Goal: Task Accomplishment & Management: Use online tool/utility

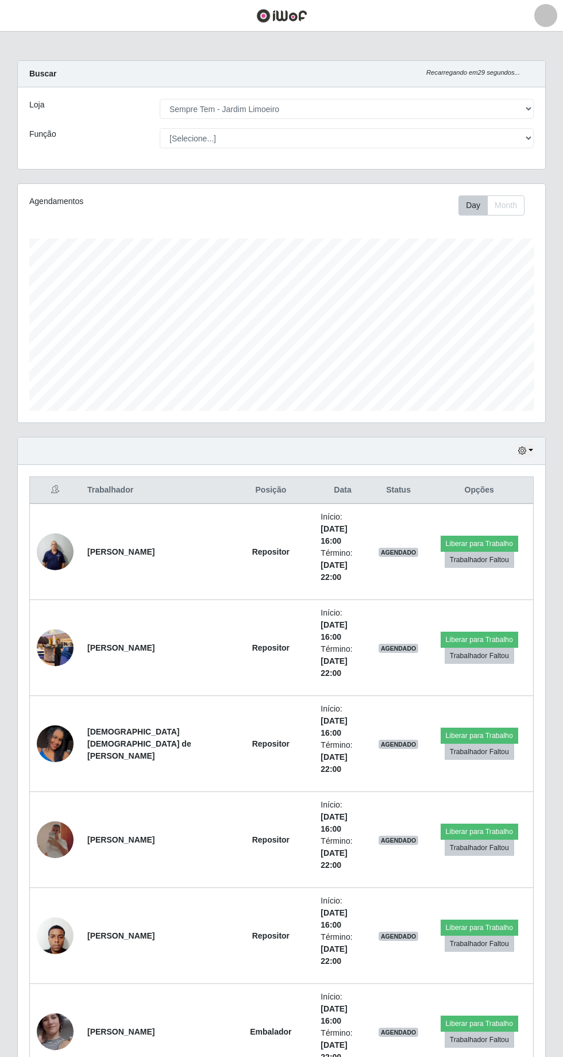
select select "508"
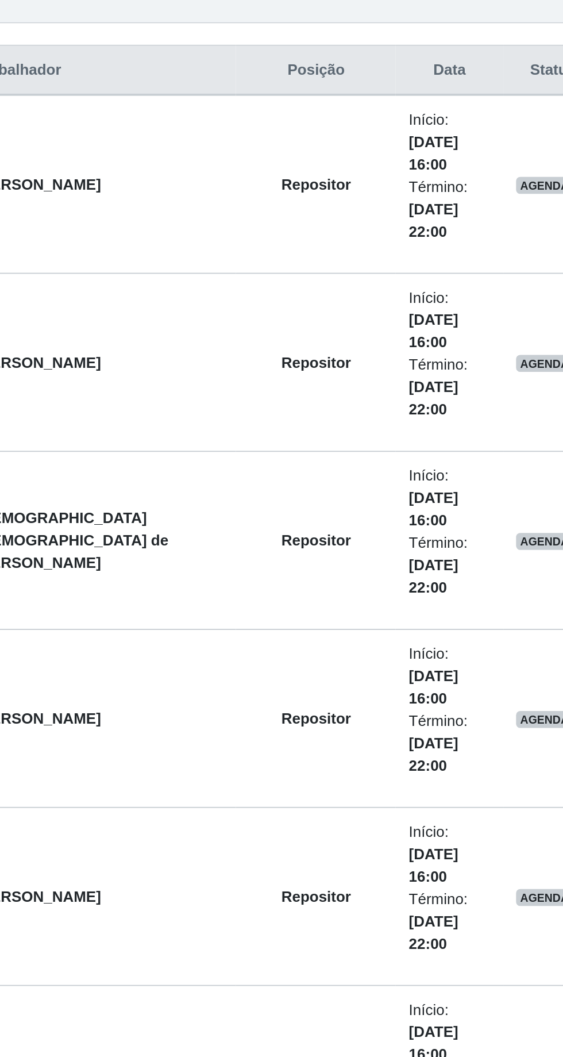
scroll to position [336, 0]
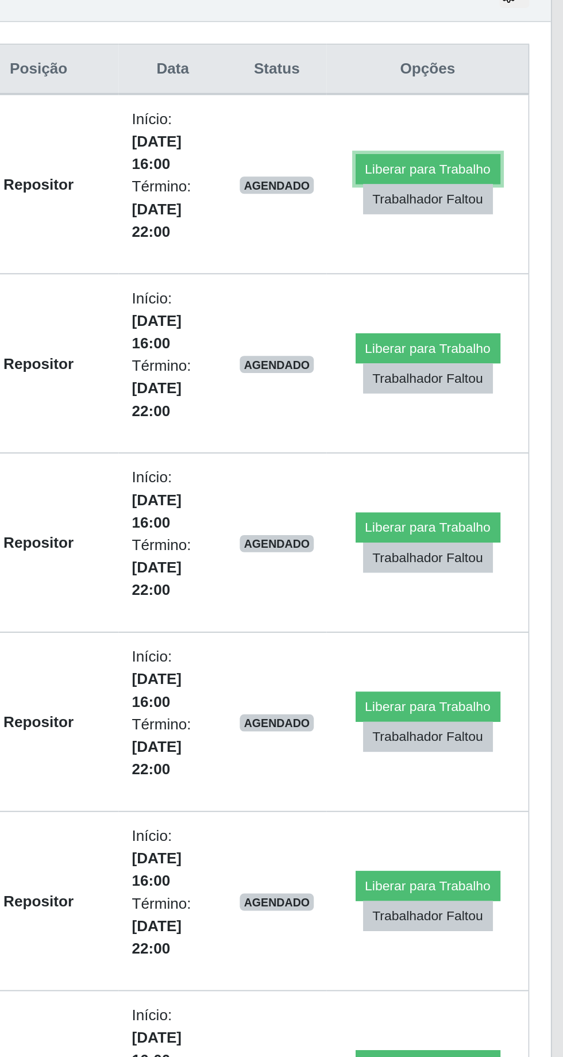
click at [475, 199] on button "Liberar para Trabalho" at bounding box center [480, 207] width 78 height 16
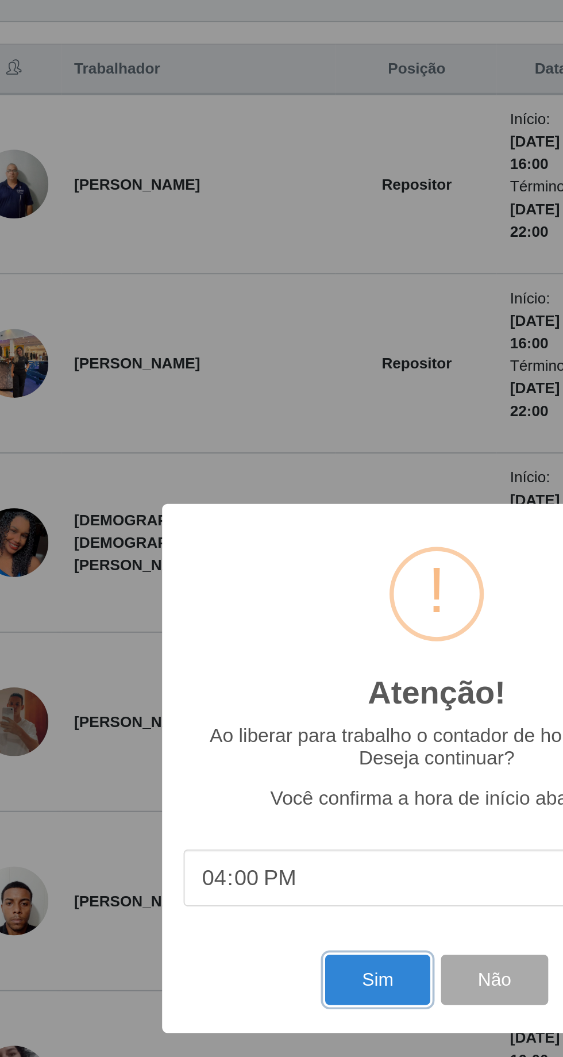
click at [253, 643] on button "Sim" at bounding box center [250, 641] width 56 height 27
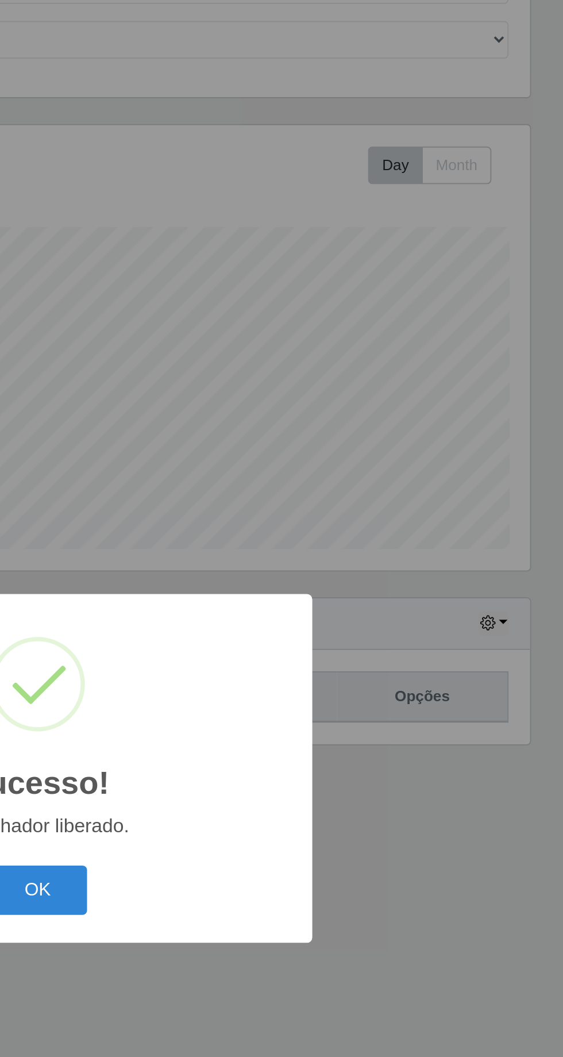
scroll to position [76, 0]
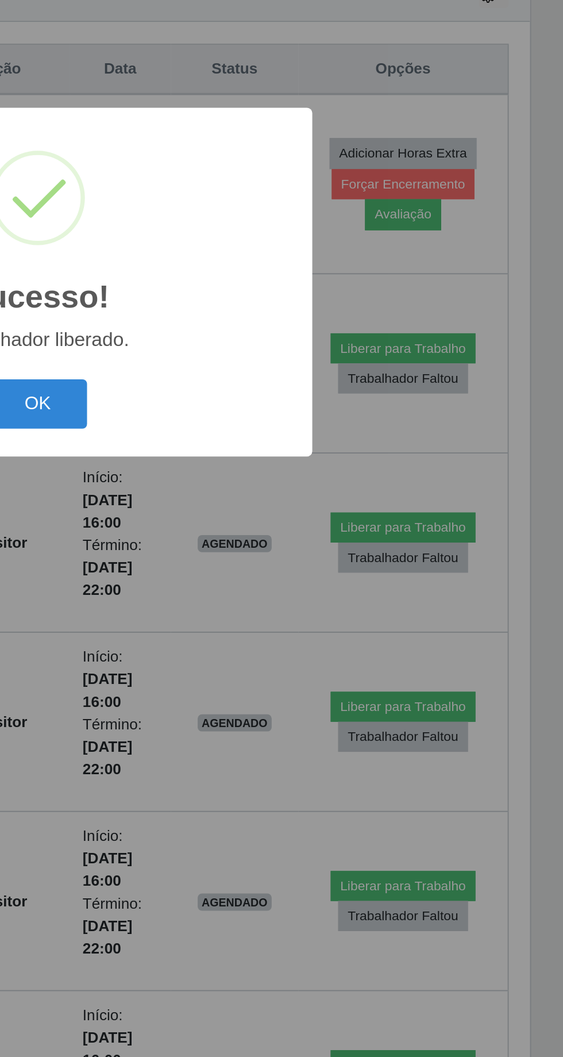
click at [285, 585] on button "OK" at bounding box center [281, 594] width 53 height 27
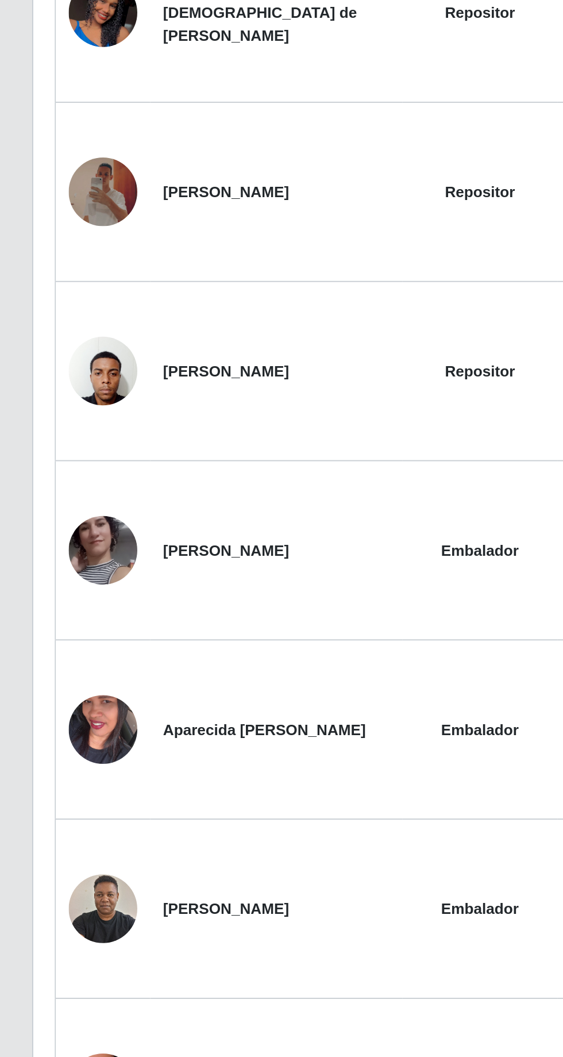
scroll to position [615, 0]
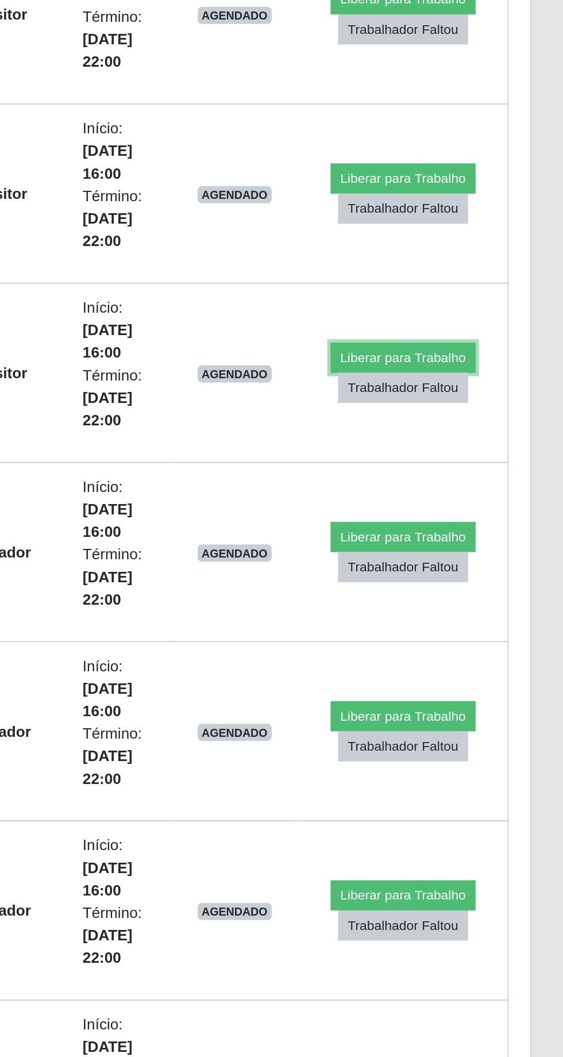
click at [468, 307] on button "Liberar para Trabalho" at bounding box center [478, 313] width 78 height 16
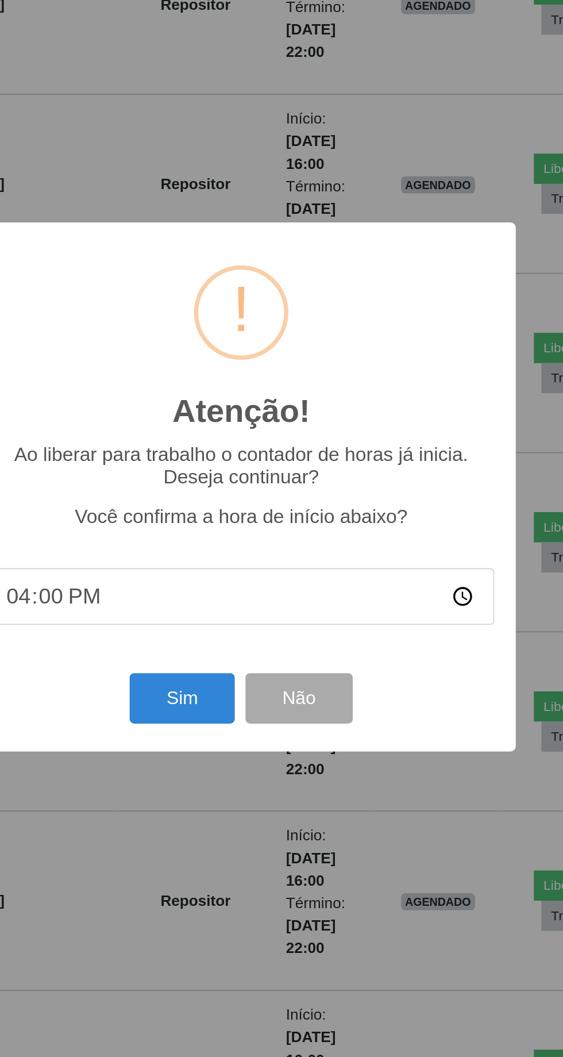
scroll to position [570, 0]
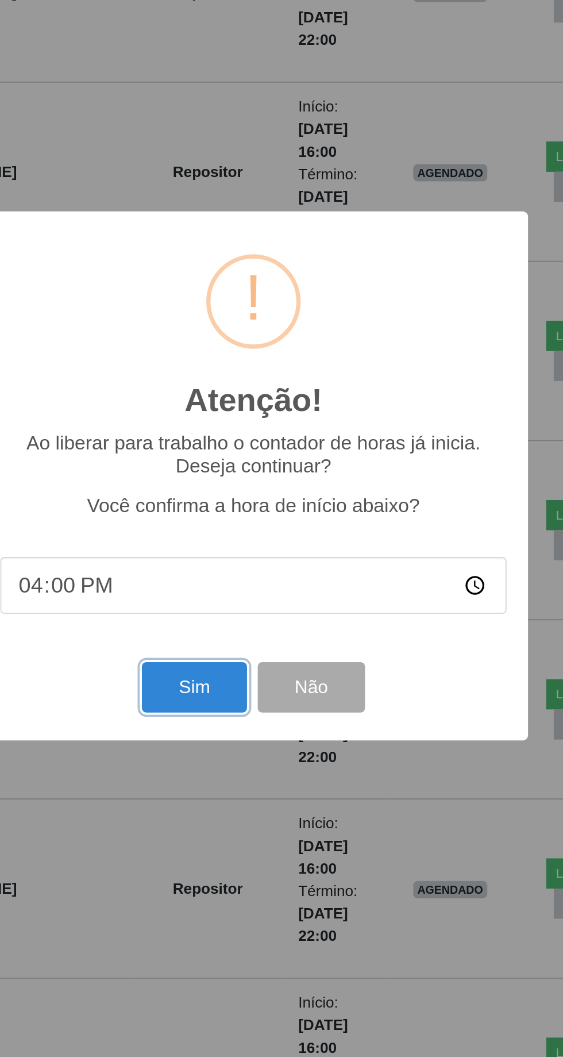
click at [258, 655] on button "Sim" at bounding box center [250, 641] width 56 height 27
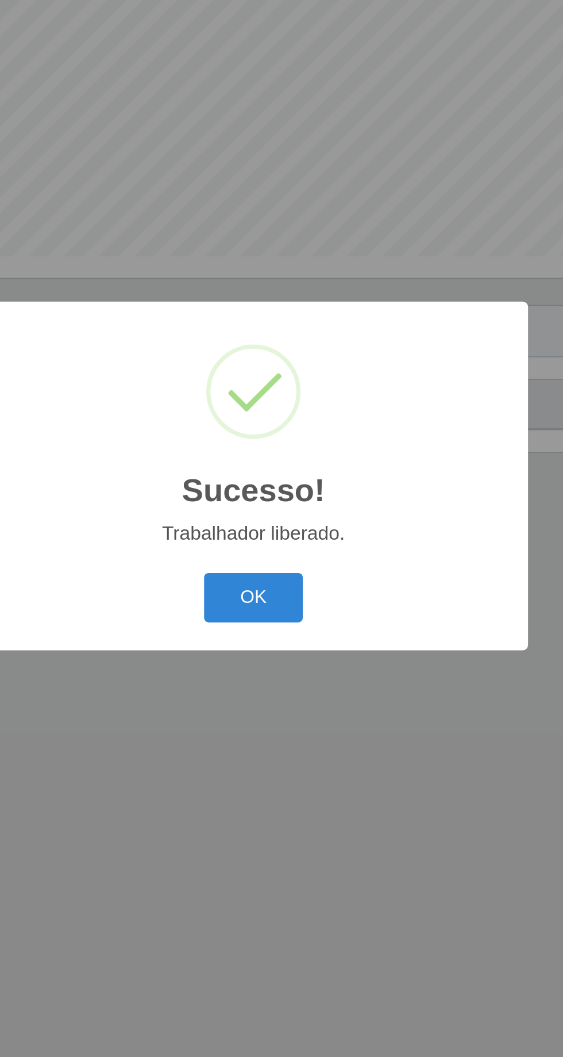
scroll to position [0, 0]
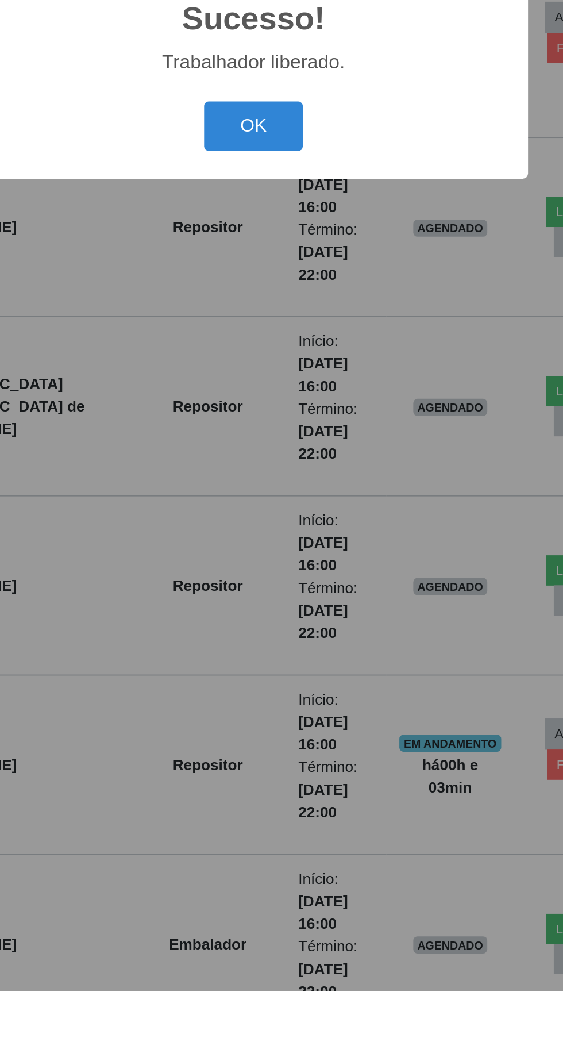
click at [285, 608] on button "OK" at bounding box center [281, 594] width 53 height 27
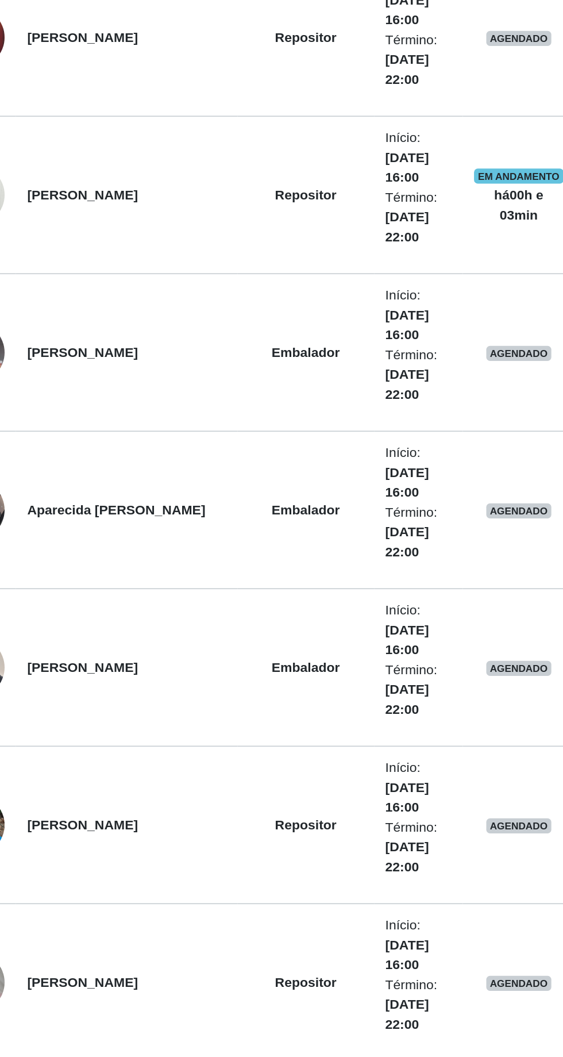
scroll to position [520, 0]
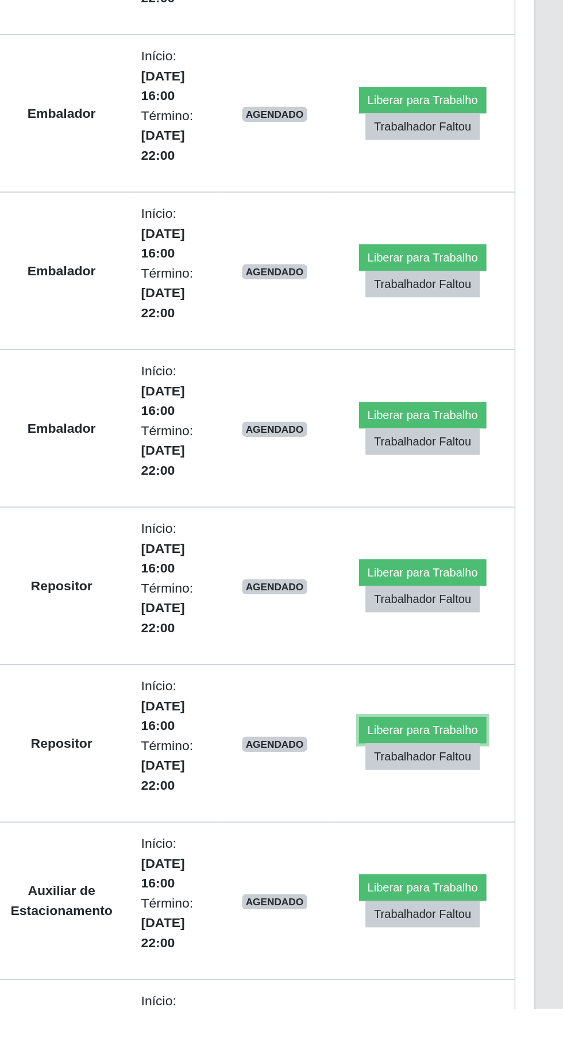
click at [463, 881] on button "Liberar para Trabalho" at bounding box center [478, 887] width 78 height 16
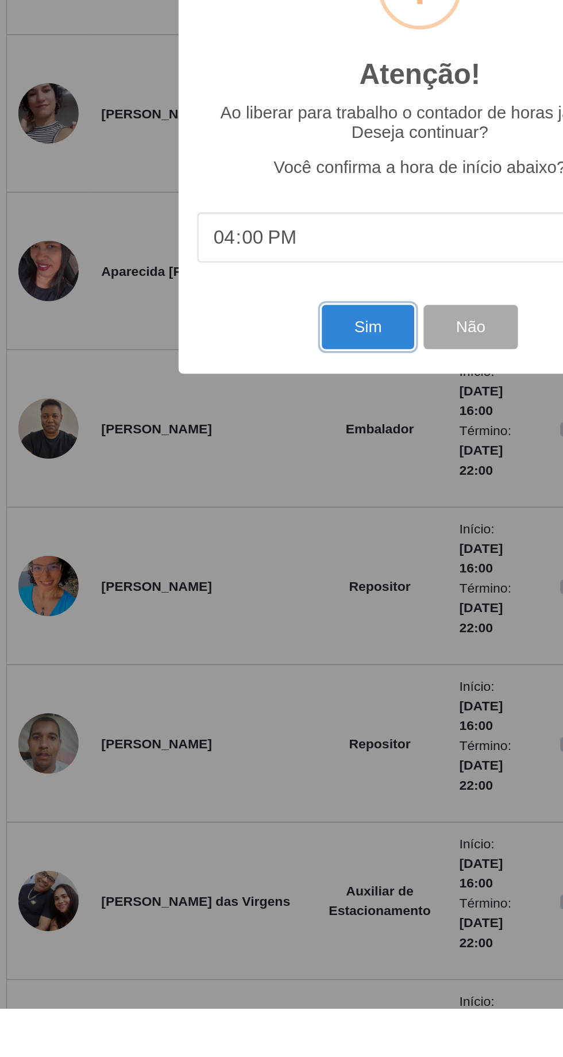
click at [248, 655] on button "Sim" at bounding box center [250, 641] width 56 height 27
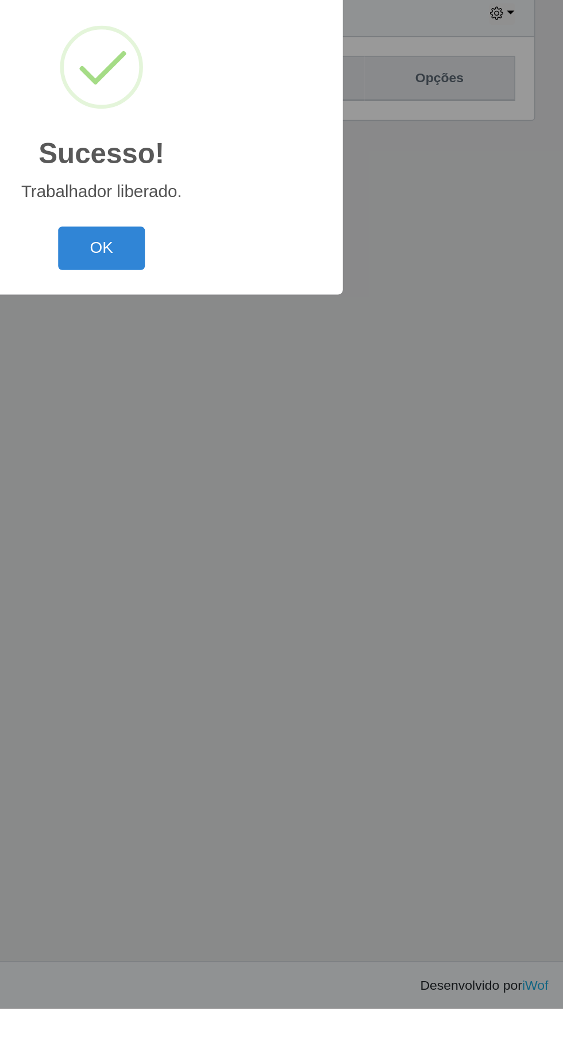
scroll to position [0, 0]
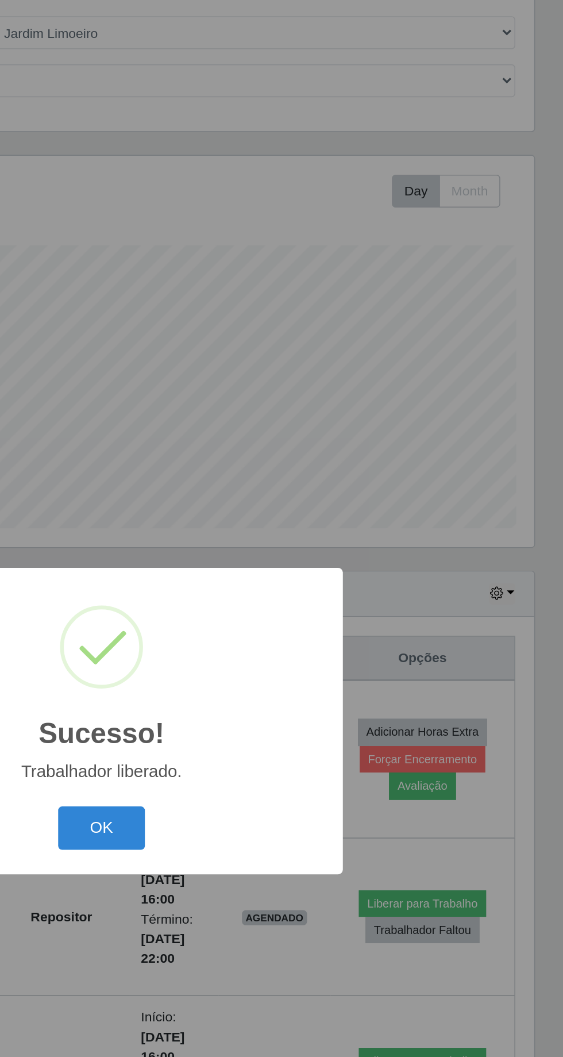
click at [276, 608] on button "OK" at bounding box center [281, 594] width 53 height 27
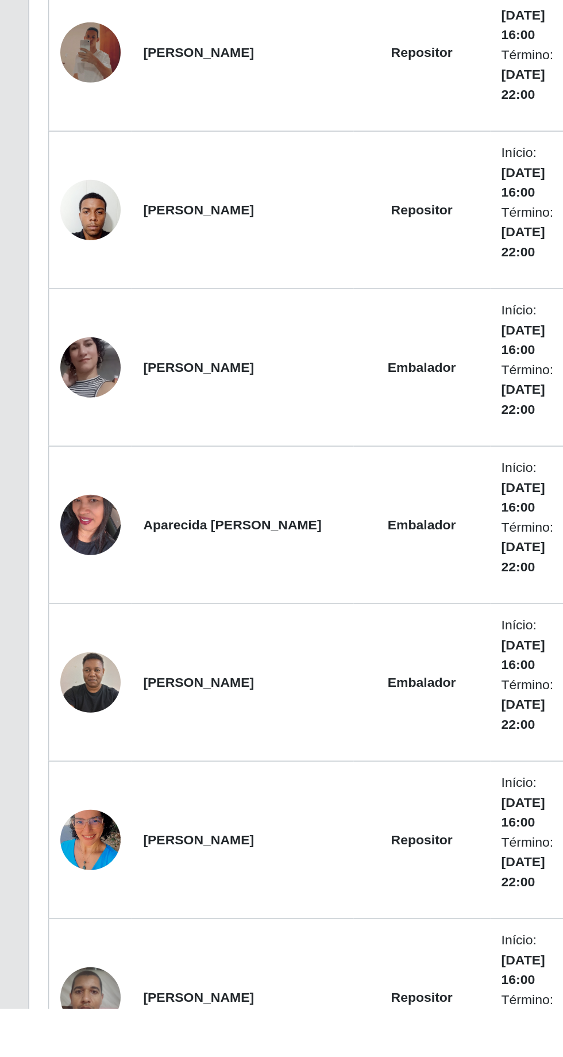
scroll to position [372, 0]
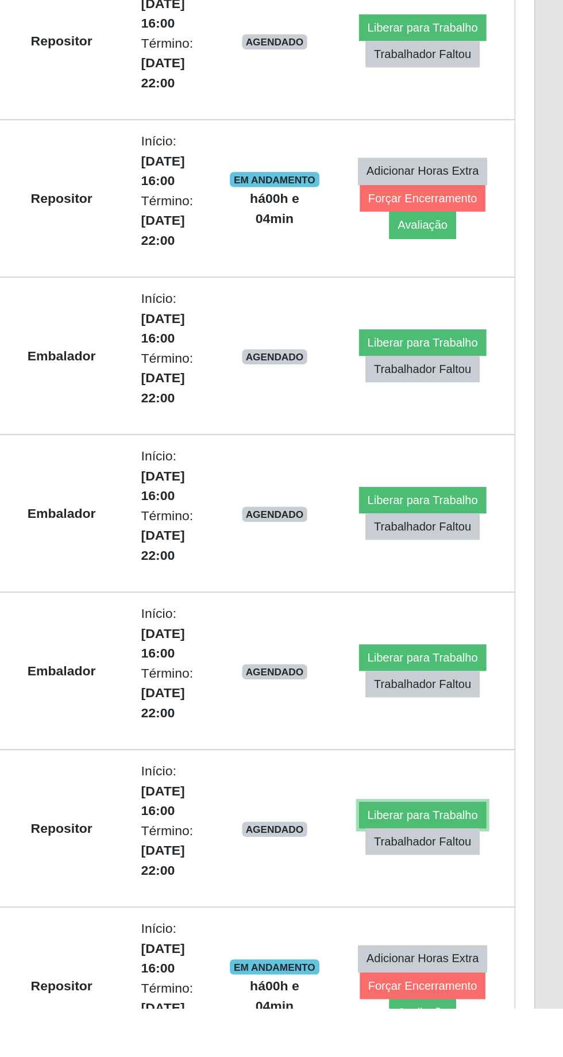
click at [466, 936] on button "Liberar para Trabalho" at bounding box center [478, 939] width 78 height 16
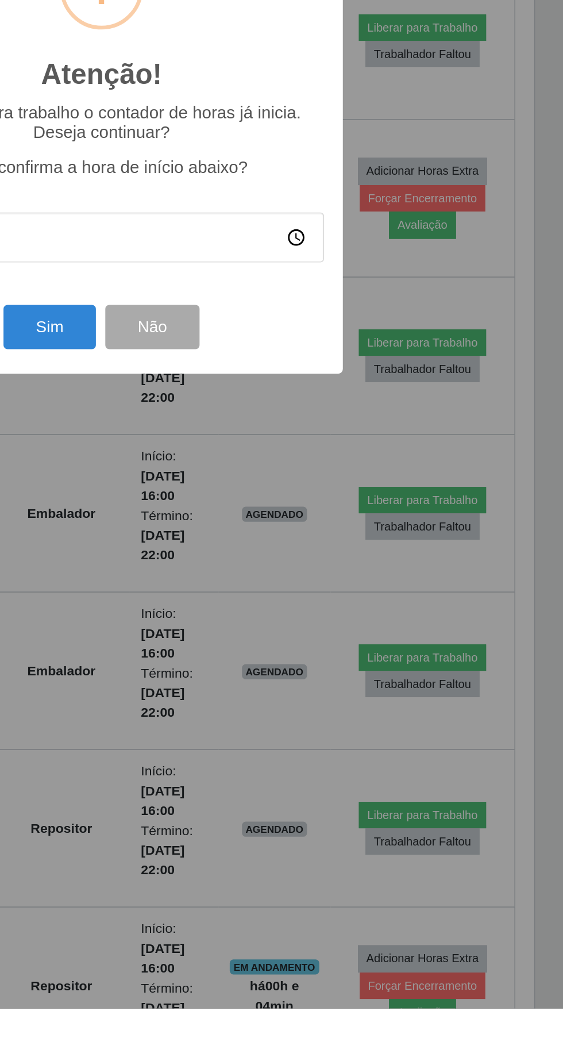
scroll to position [402, 0]
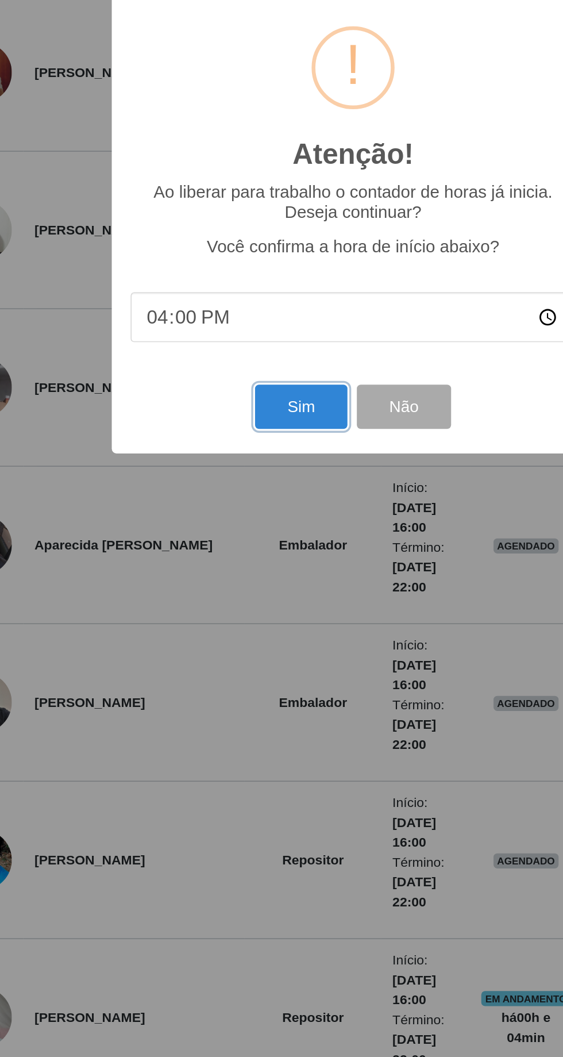
click at [235, 648] on button "Sim" at bounding box center [250, 641] width 56 height 27
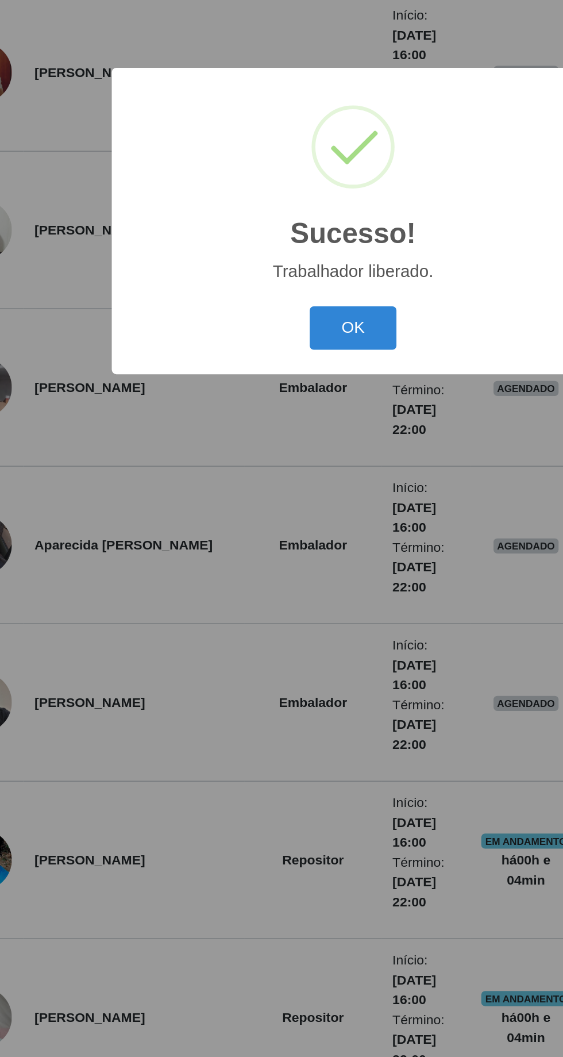
scroll to position [76, 0]
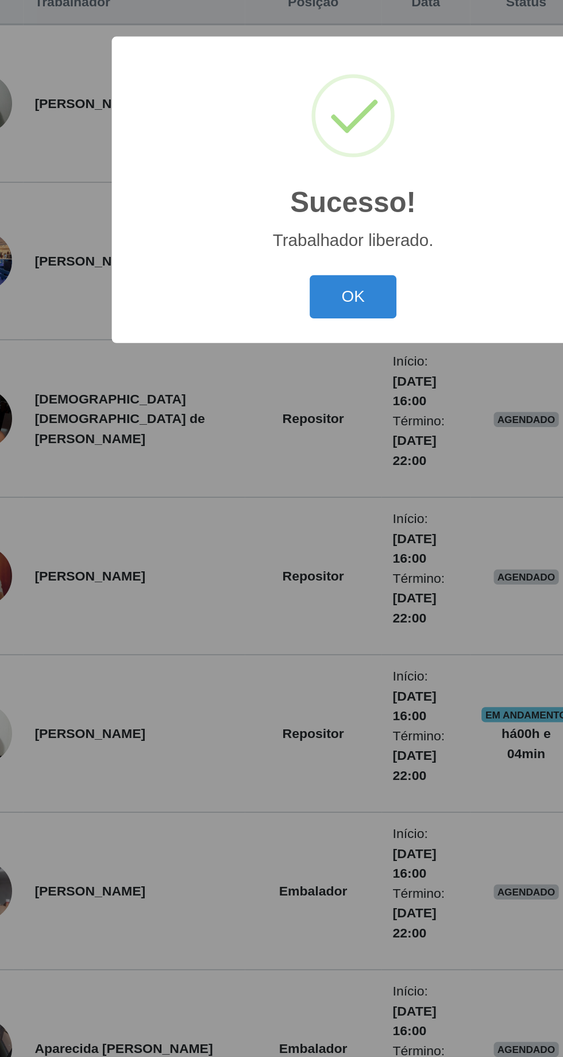
click at [284, 593] on button "OK" at bounding box center [281, 594] width 53 height 27
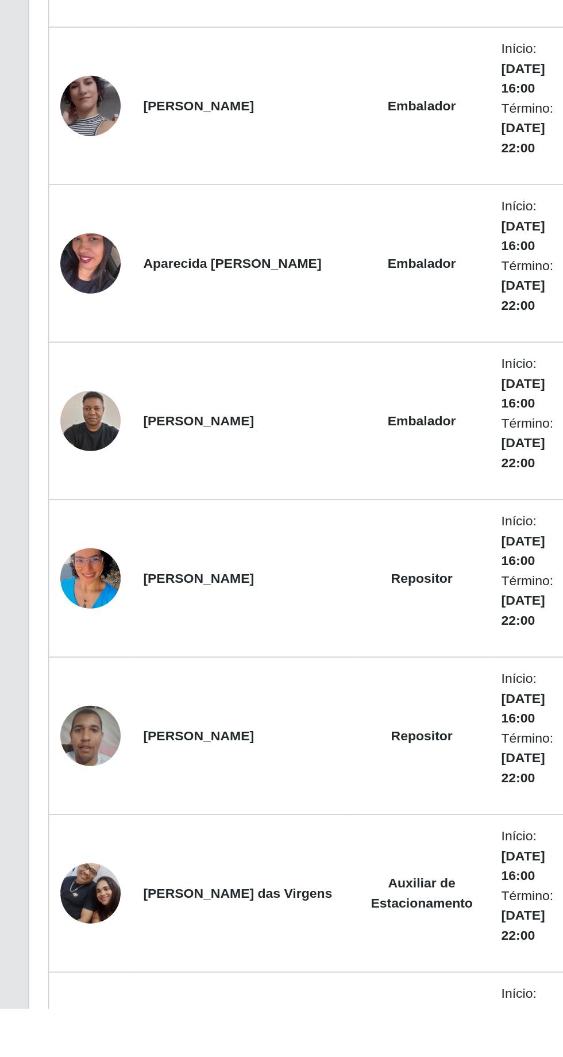
scroll to position [525, 0]
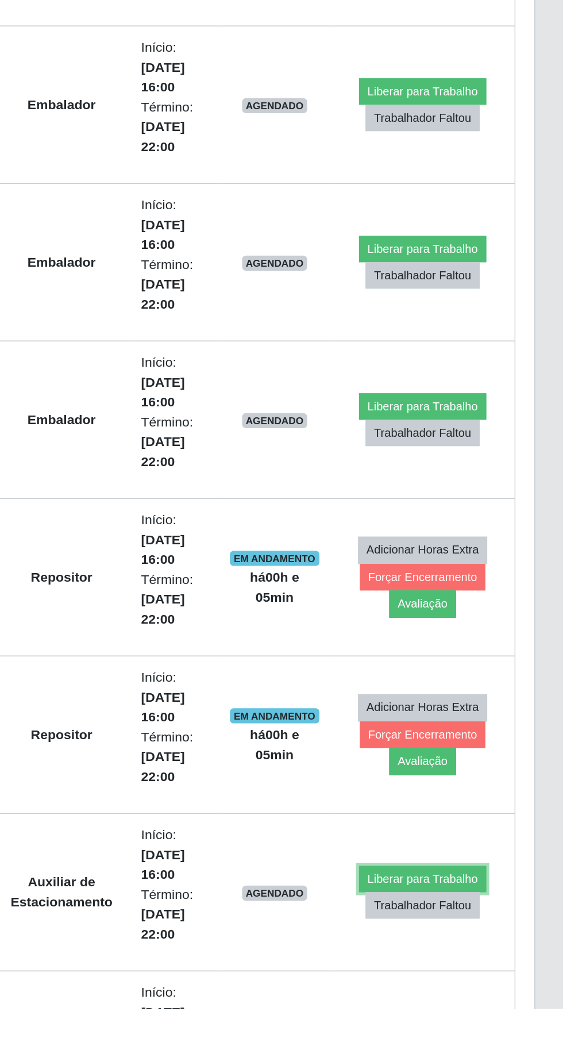
click at [477, 972] on button "Liberar para Trabalho" at bounding box center [478, 978] width 78 height 16
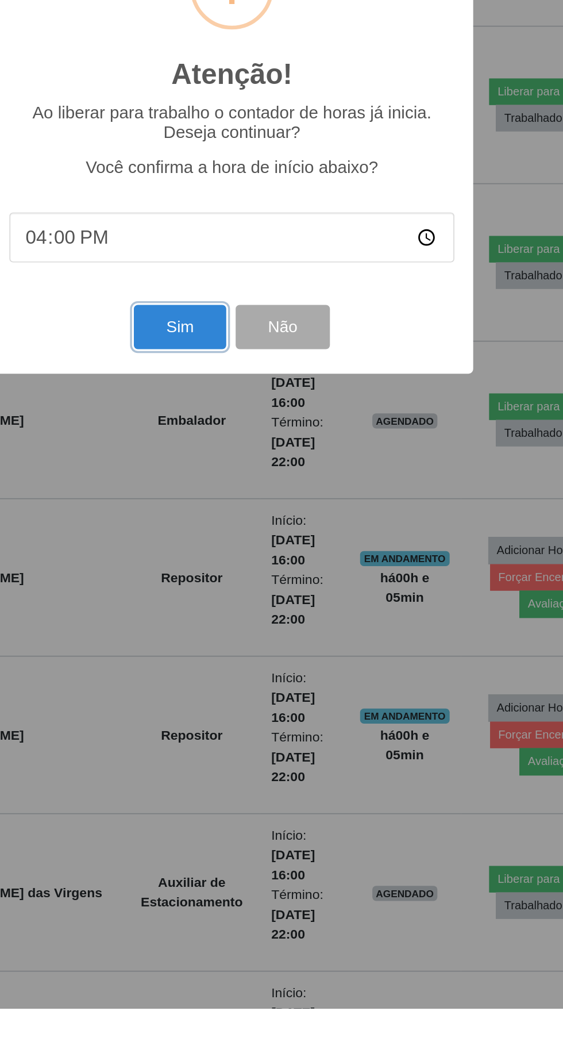
click at [258, 655] on button "Sim" at bounding box center [250, 641] width 56 height 27
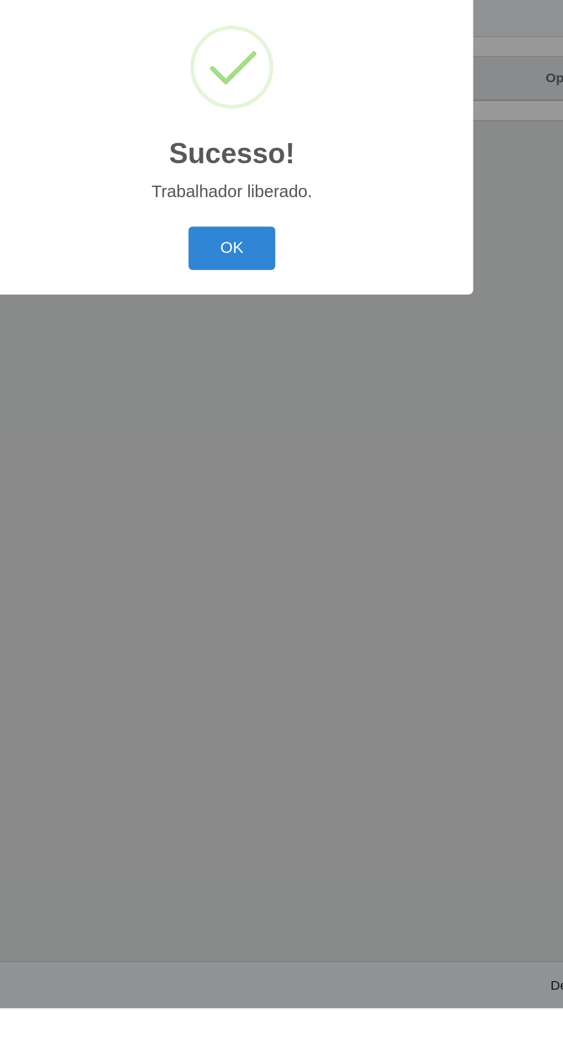
scroll to position [0, 0]
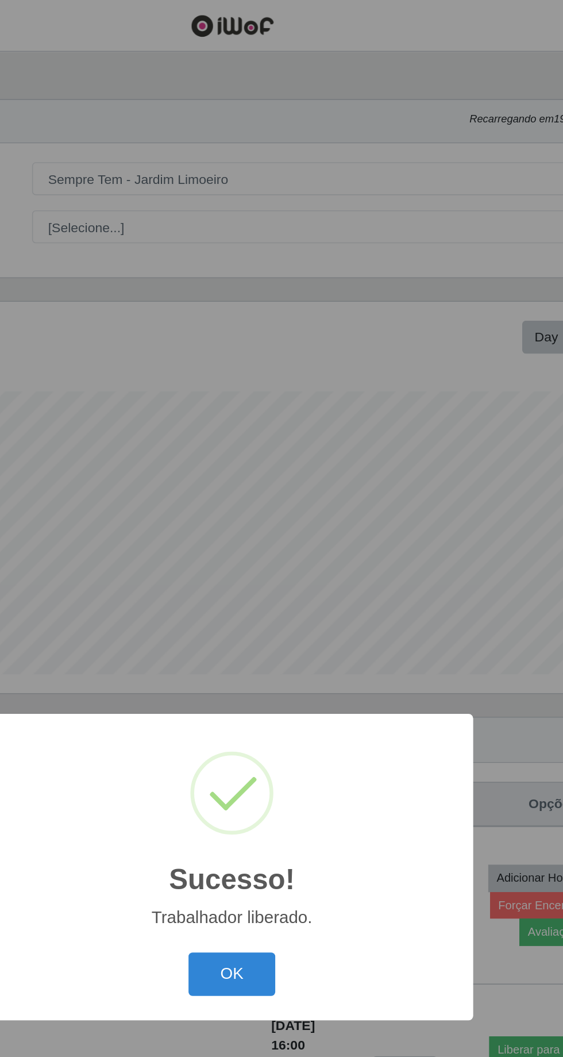
click at [292, 608] on button "OK" at bounding box center [281, 594] width 53 height 27
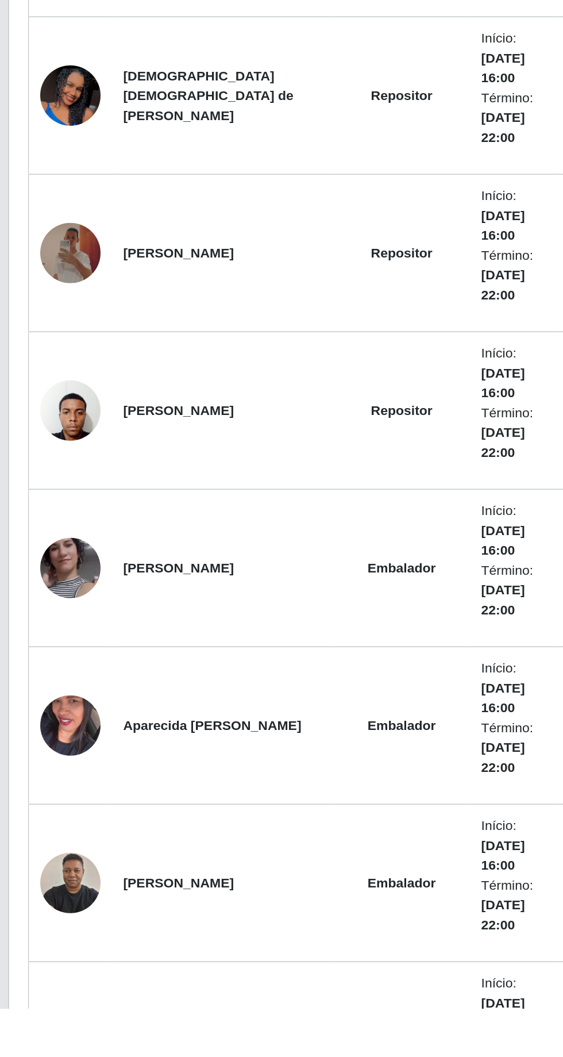
scroll to position [253, 0]
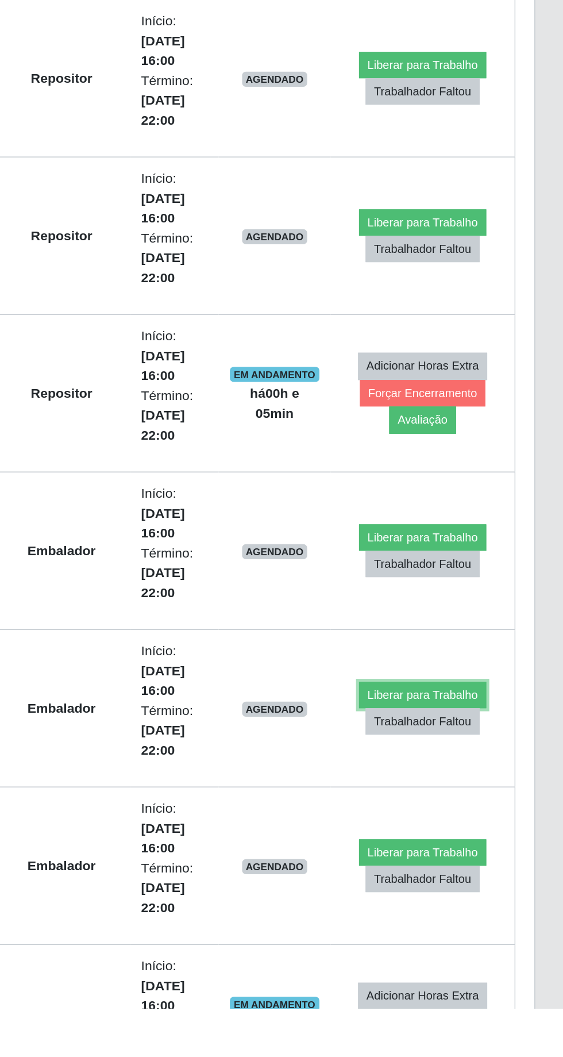
click at [470, 861] on button "Liberar para Trabalho" at bounding box center [478, 866] width 78 height 16
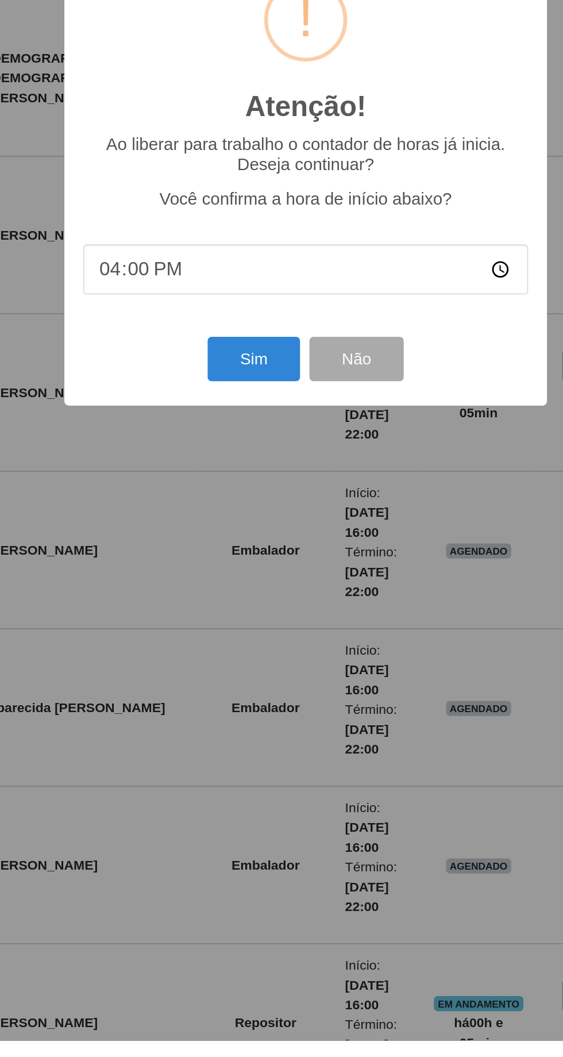
scroll to position [283, 0]
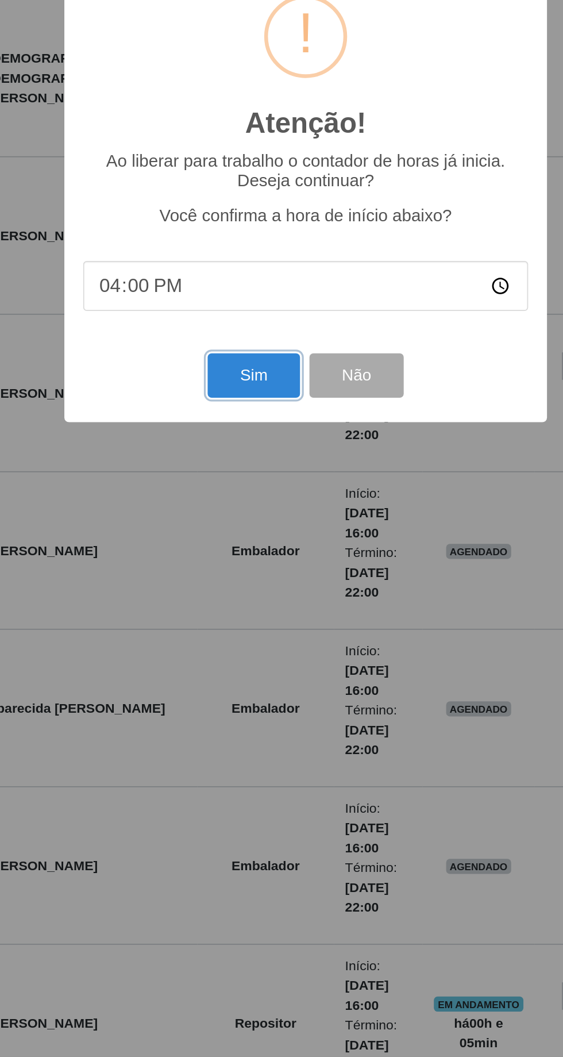
click at [256, 643] on button "Sim" at bounding box center [250, 641] width 56 height 27
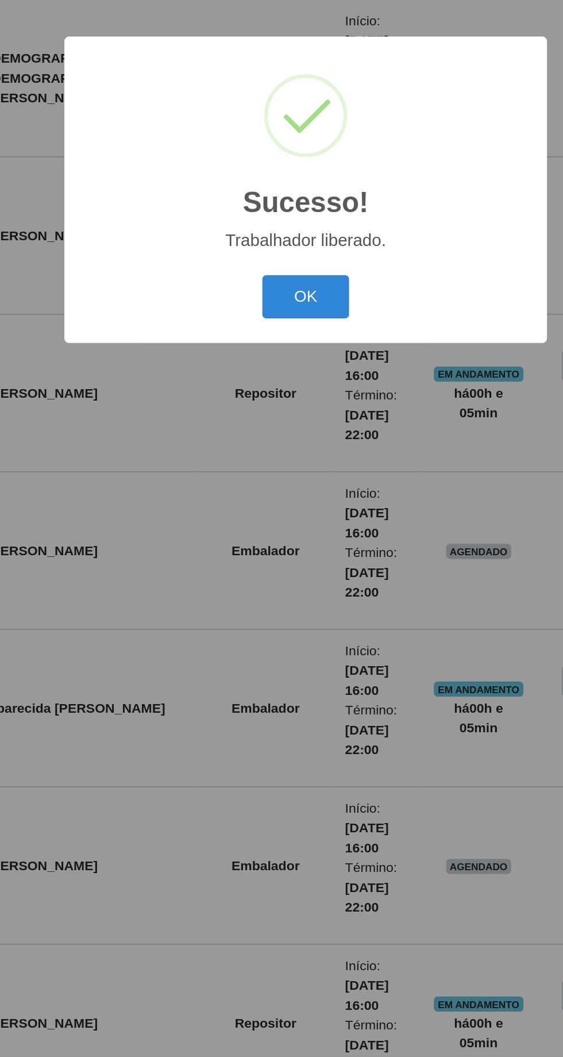
scroll to position [0, 0]
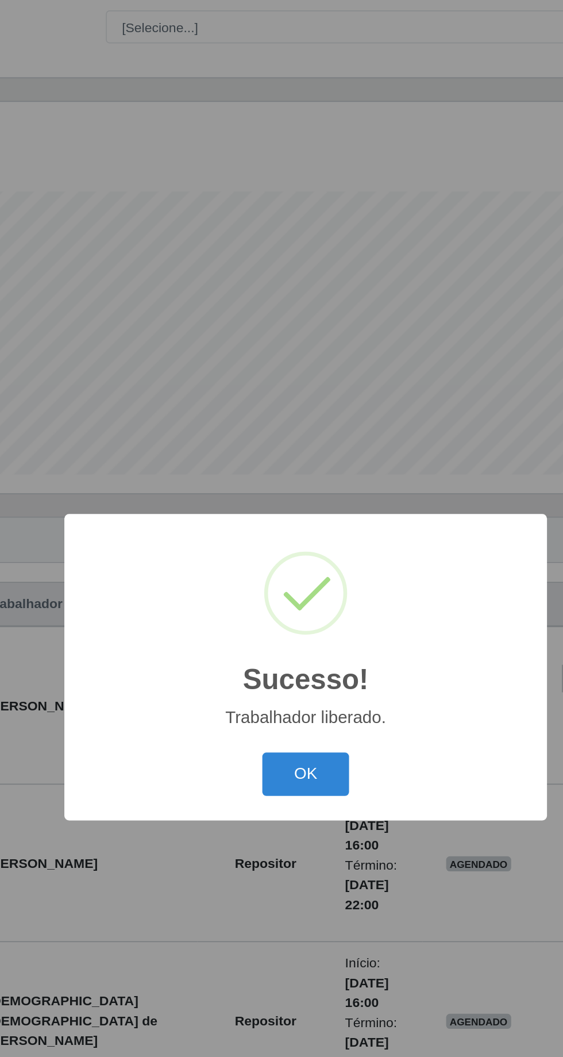
click at [290, 590] on button "OK" at bounding box center [281, 594] width 53 height 27
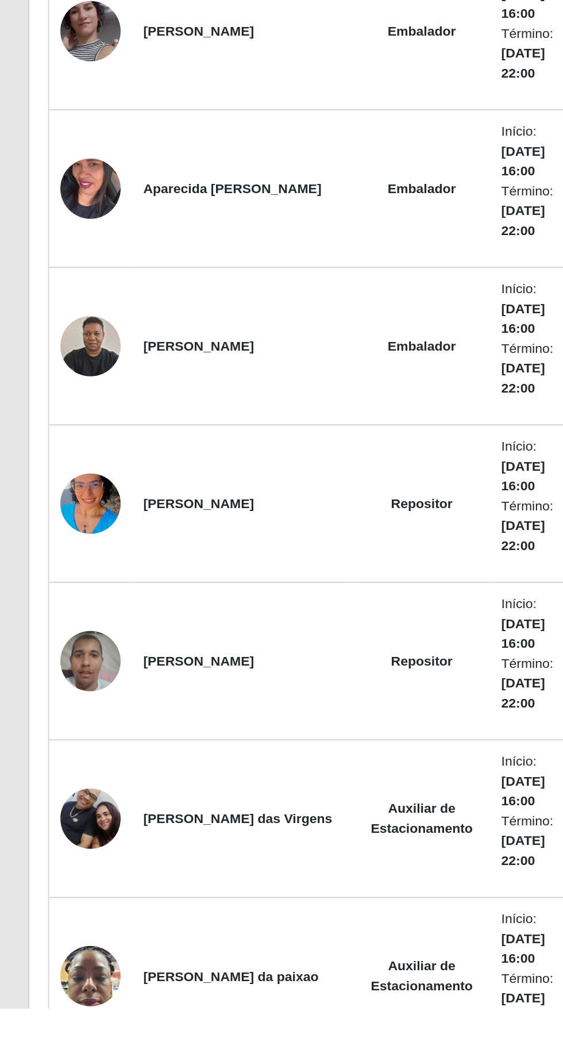
scroll to position [570, 0]
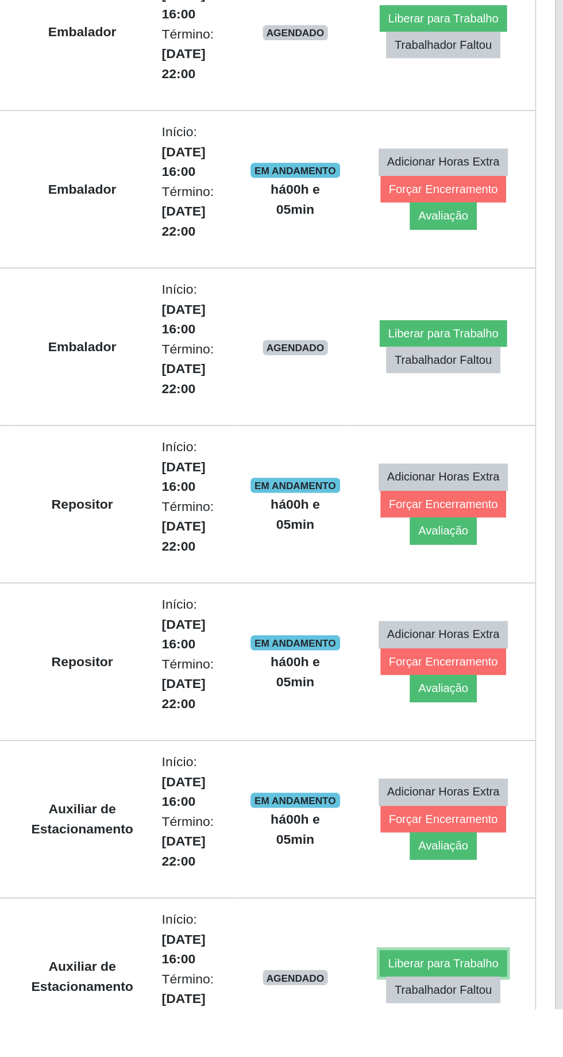
click at [472, 1021] on button "Liberar para Trabalho" at bounding box center [478, 1029] width 78 height 16
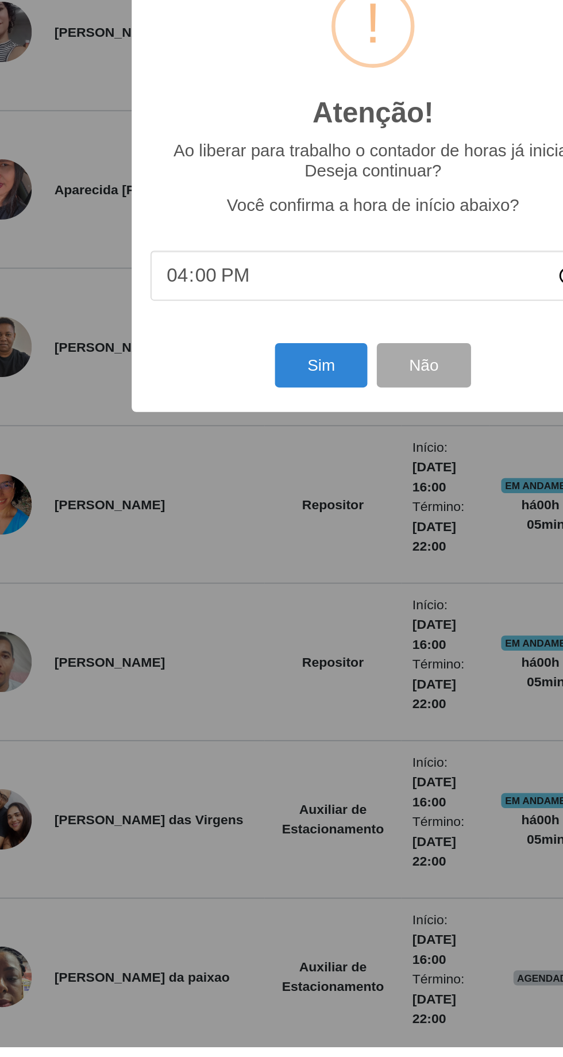
scroll to position [600, 0]
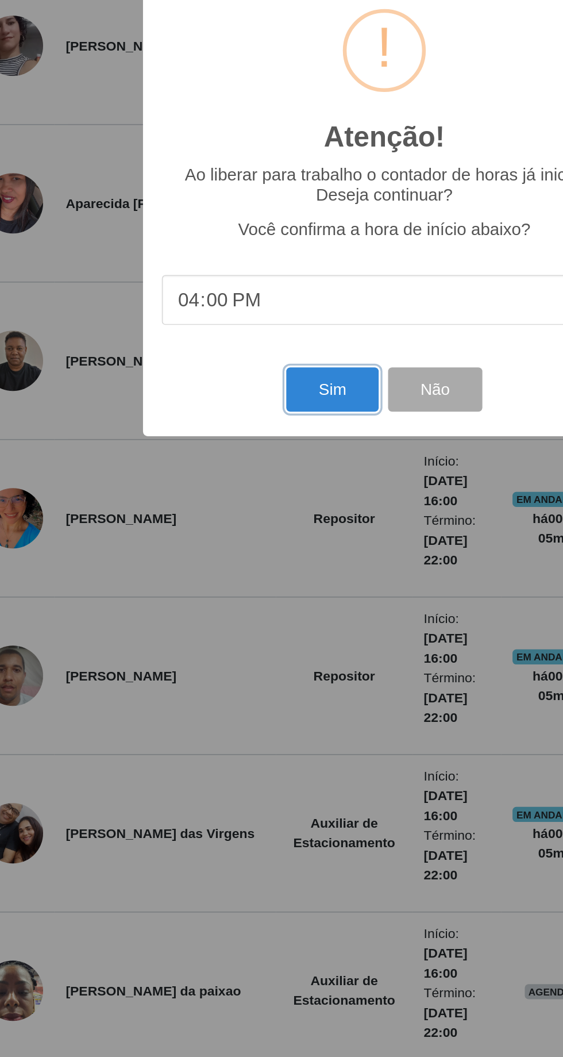
click at [256, 642] on button "Sim" at bounding box center [250, 641] width 56 height 27
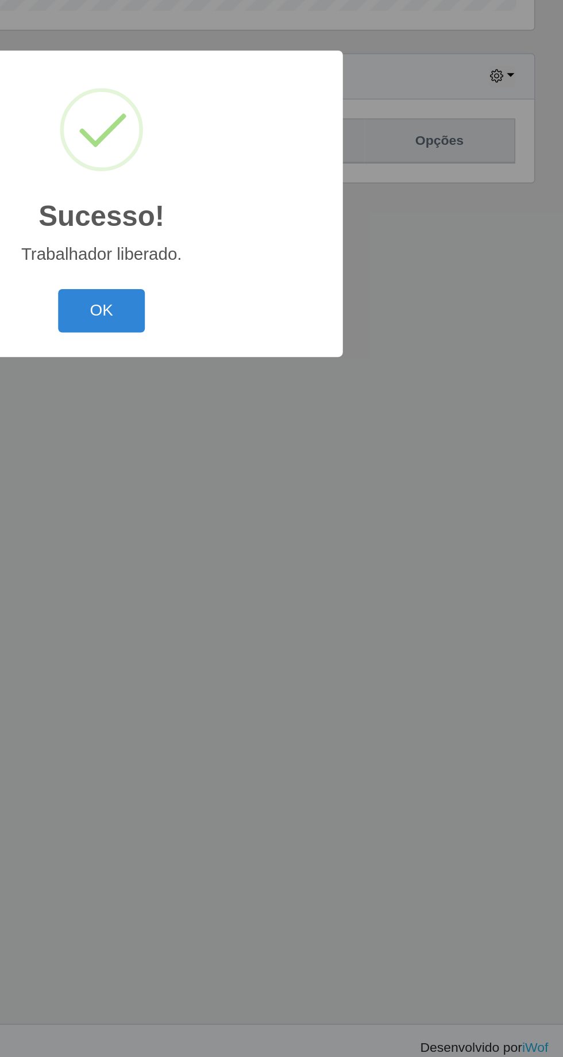
scroll to position [0, 0]
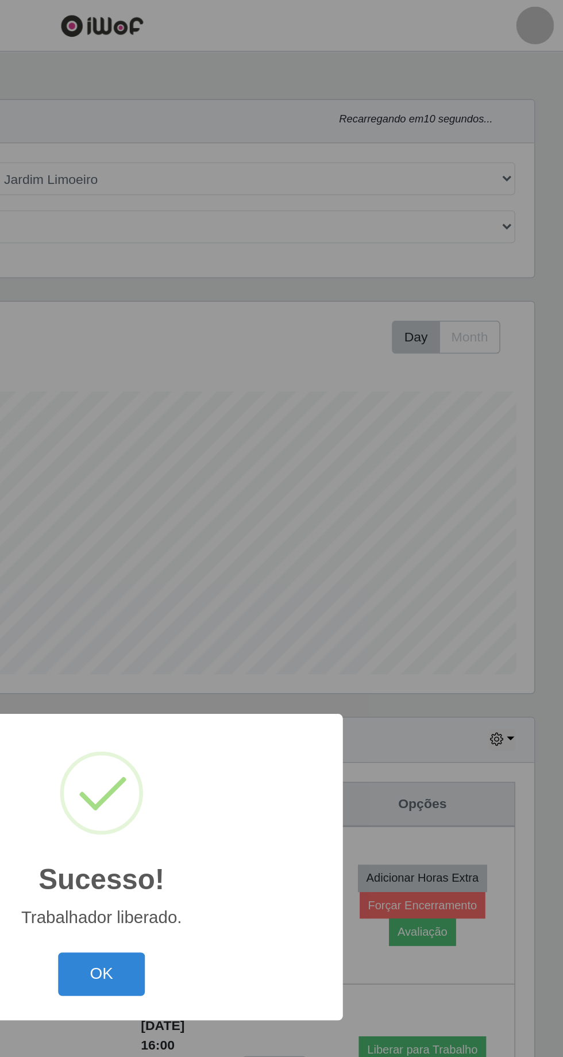
click at [295, 590] on button "OK" at bounding box center [281, 594] width 53 height 27
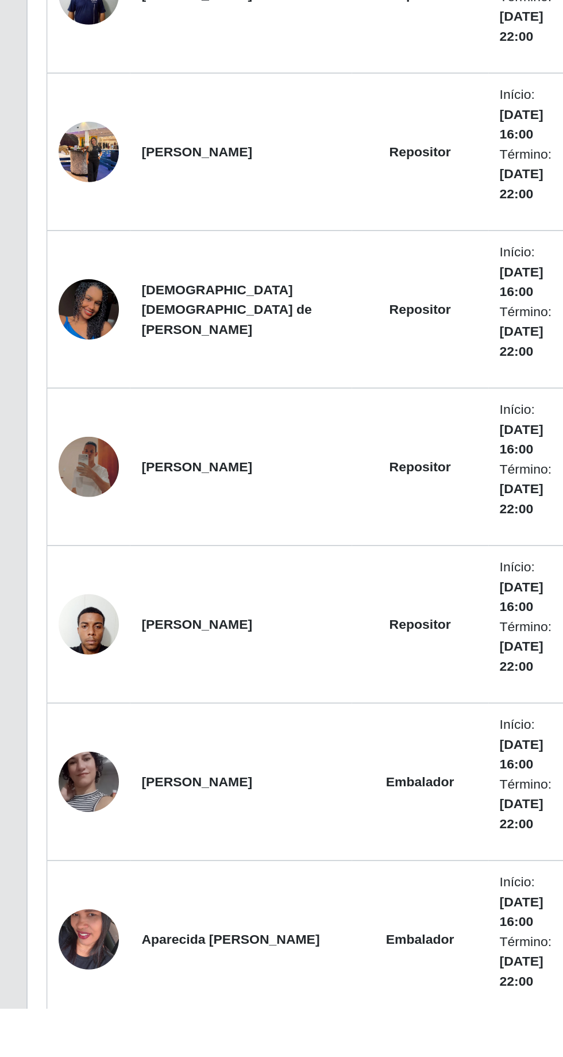
scroll to position [114, 0]
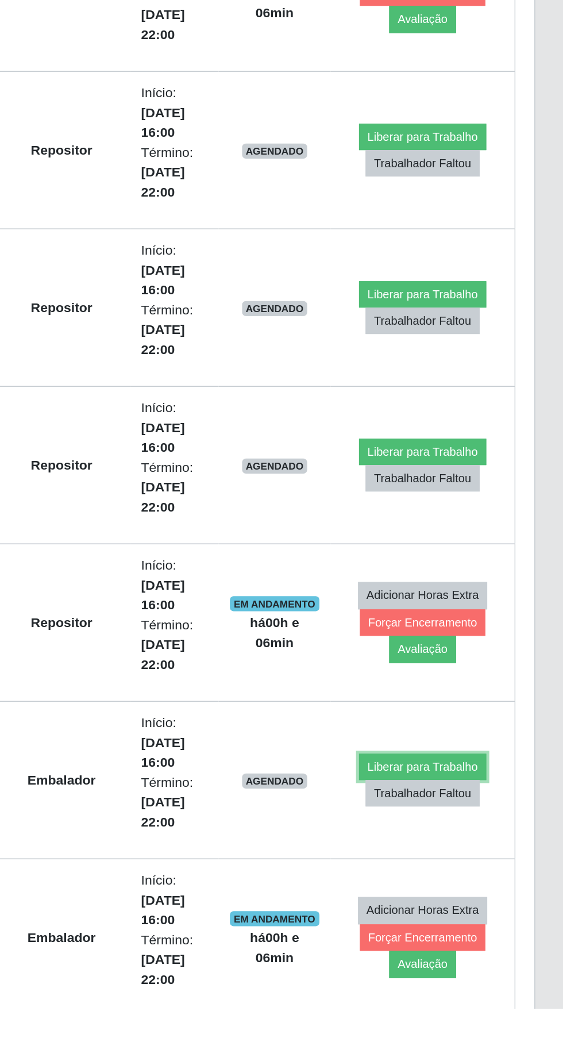
click at [473, 905] on button "Liberar para Trabalho" at bounding box center [478, 910] width 78 height 16
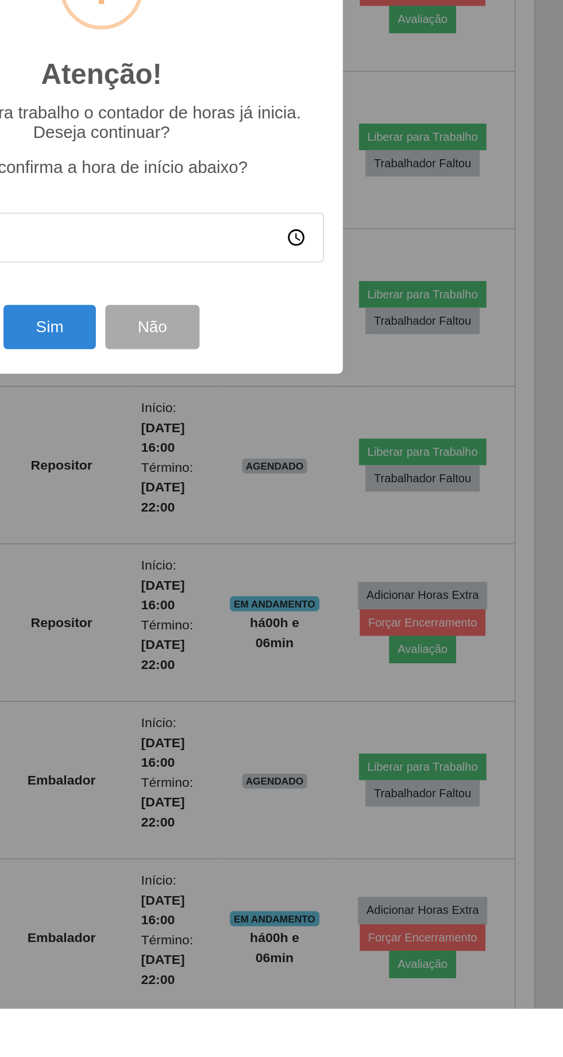
scroll to position [144, 0]
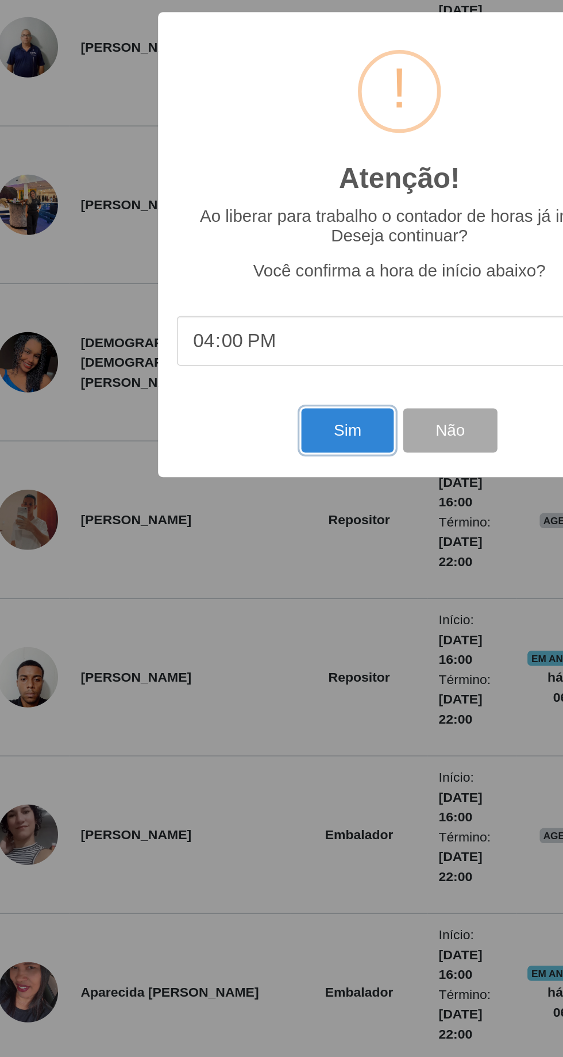
click at [251, 645] on button "Sim" at bounding box center [250, 641] width 56 height 27
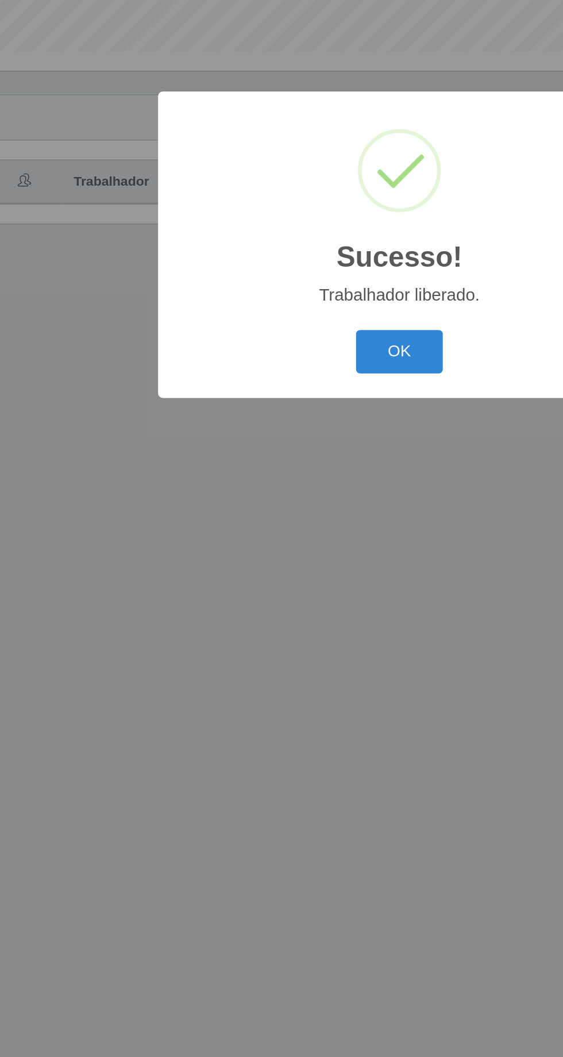
scroll to position [76, 0]
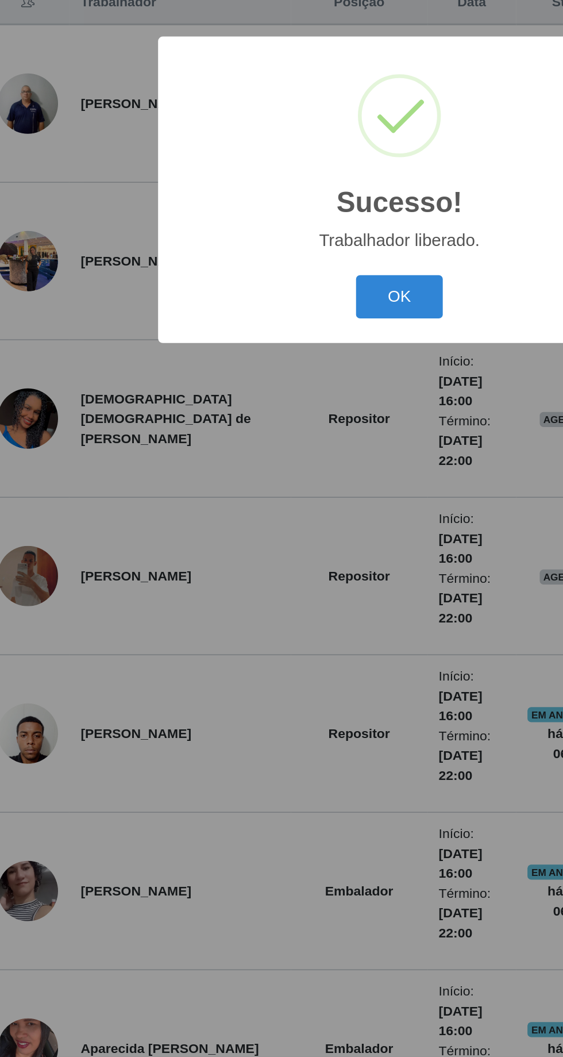
click at [290, 605] on button "OK" at bounding box center [281, 594] width 53 height 27
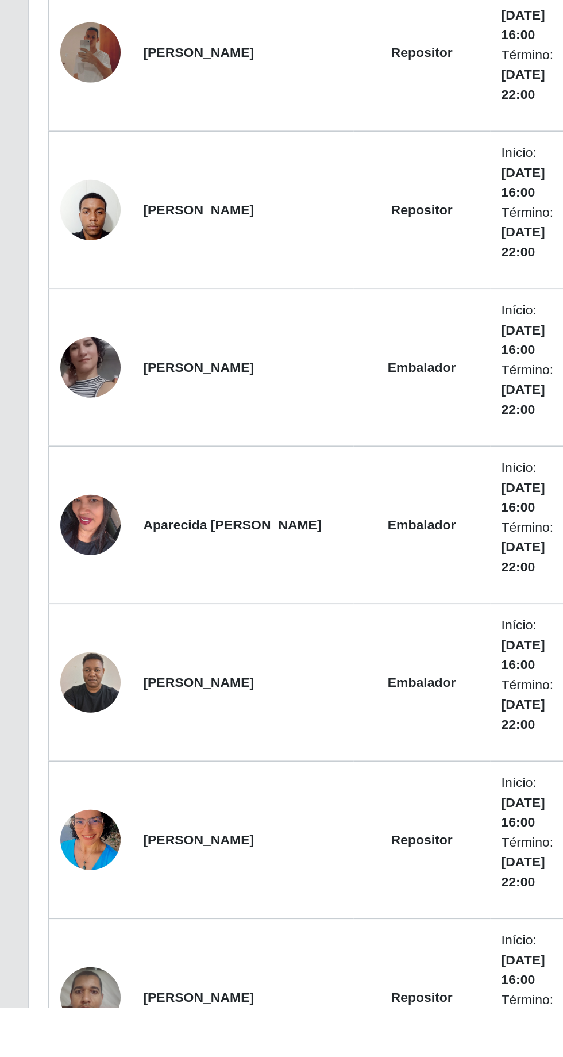
scroll to position [365, 0]
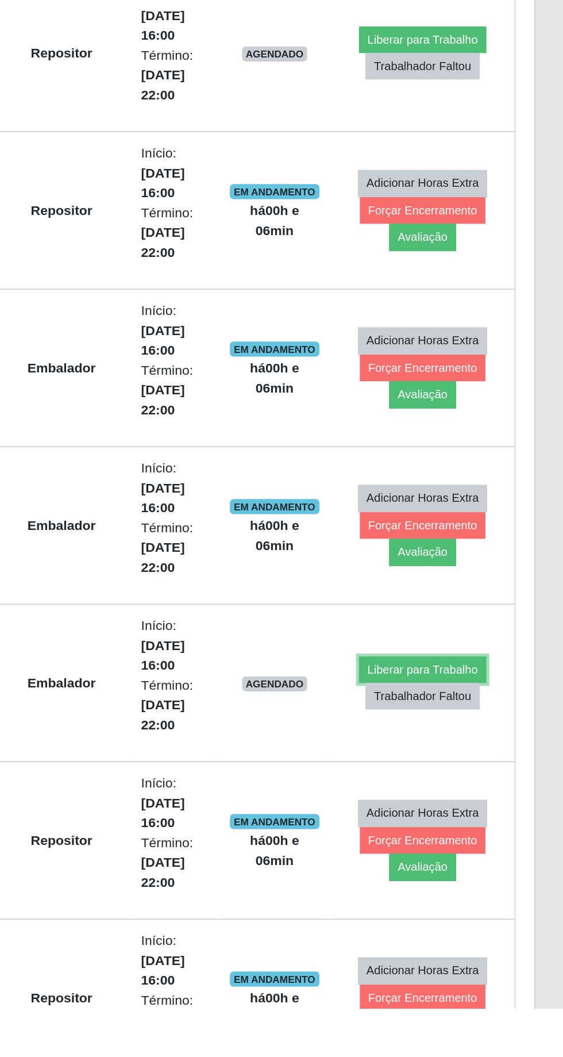
click at [468, 844] on button "Liberar para Trabalho" at bounding box center [478, 851] width 78 height 16
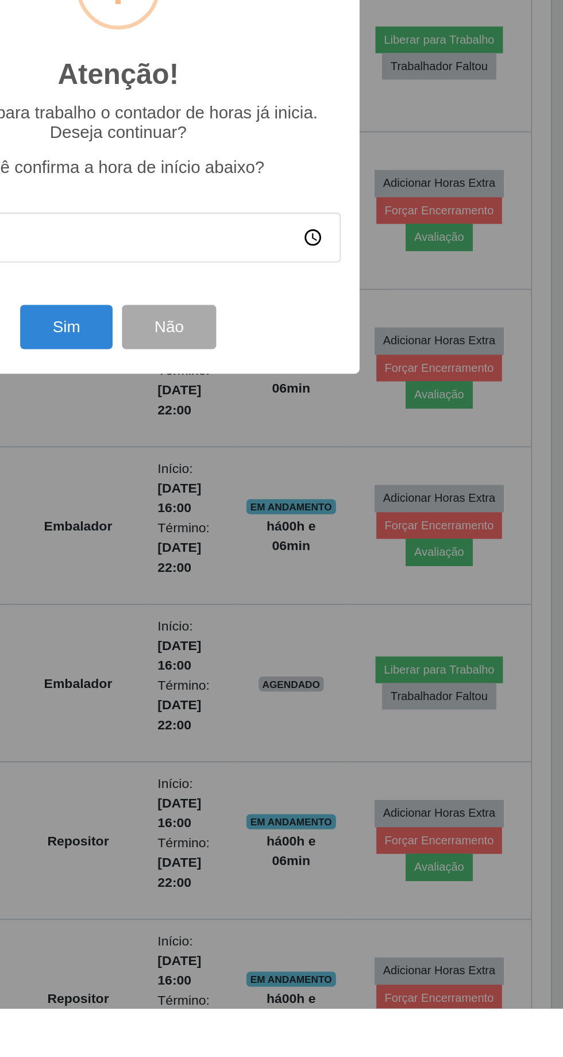
scroll to position [395, 0]
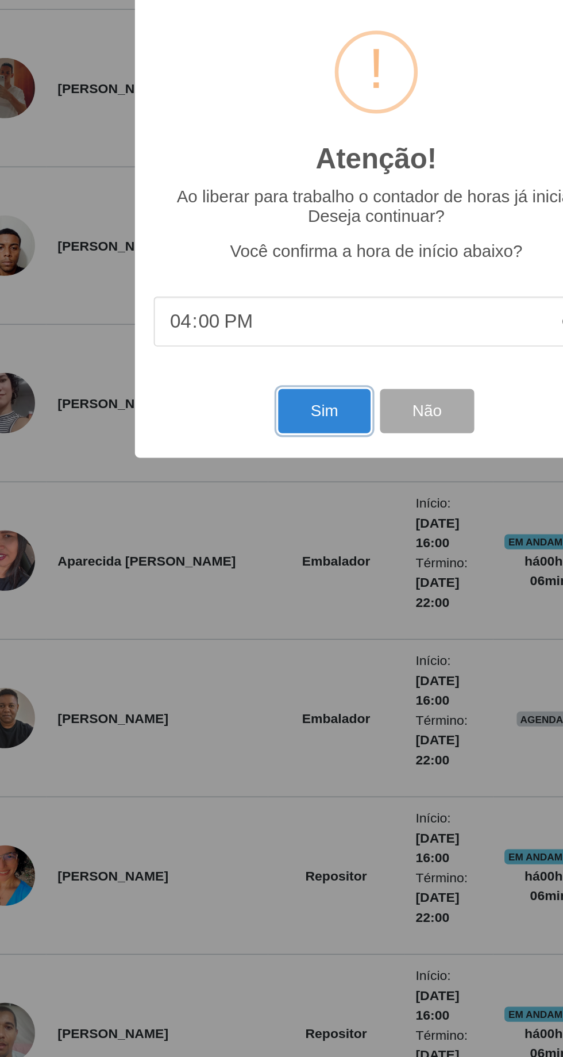
click at [253, 644] on button "Sim" at bounding box center [250, 641] width 56 height 27
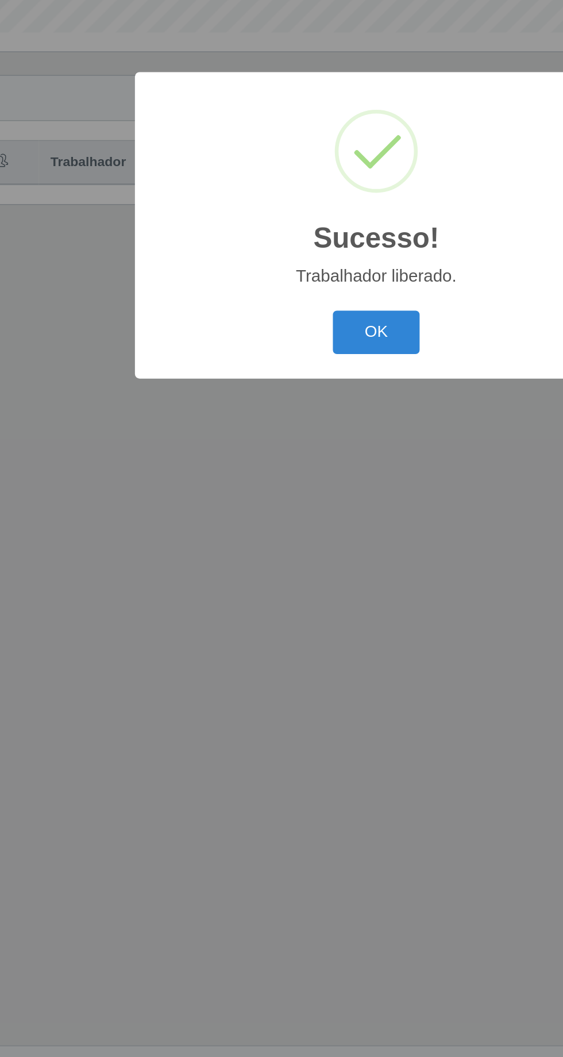
scroll to position [76, 0]
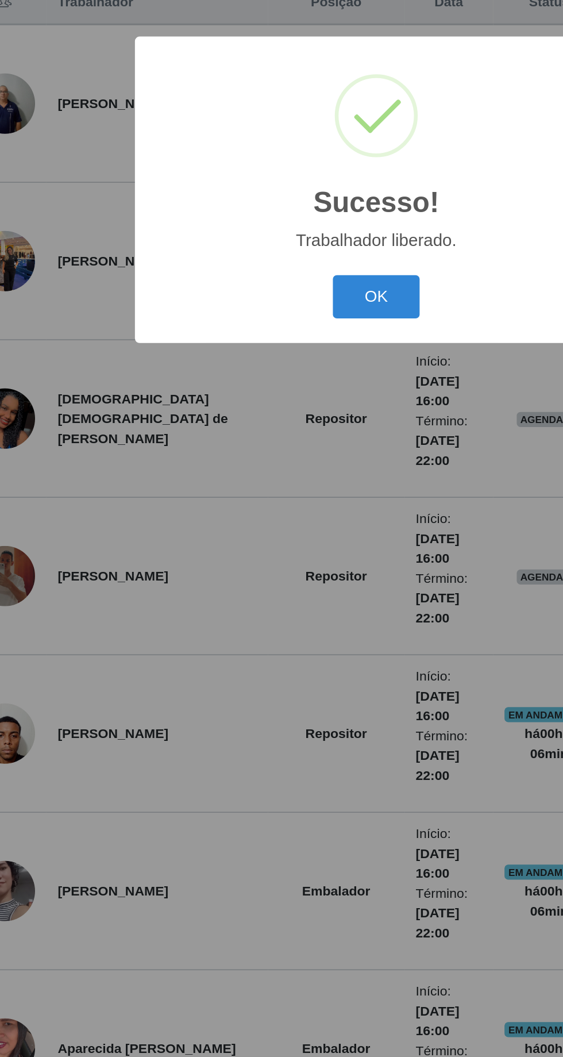
click at [293, 600] on button "OK" at bounding box center [281, 594] width 53 height 27
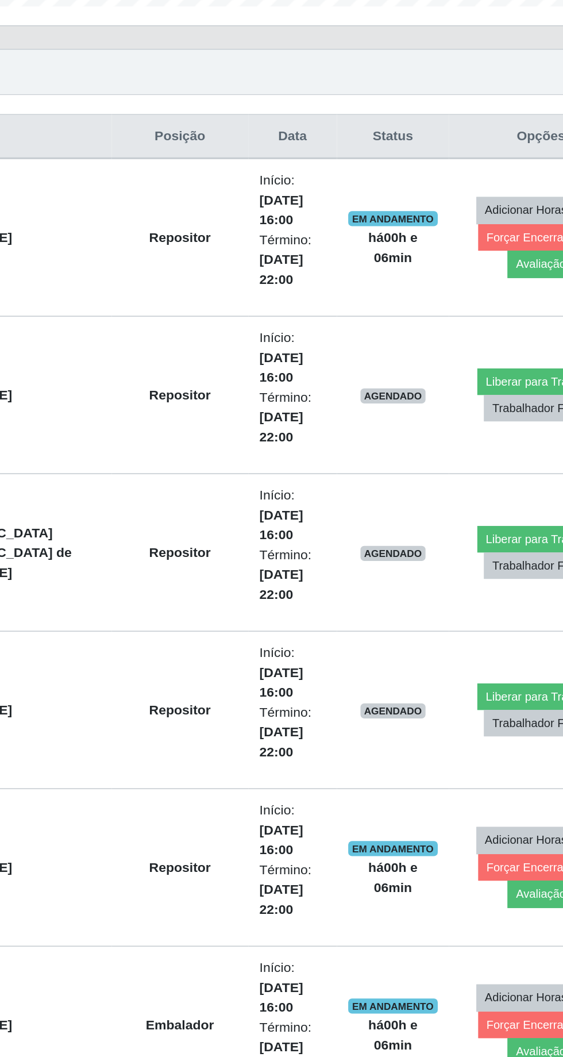
scroll to position [211, 0]
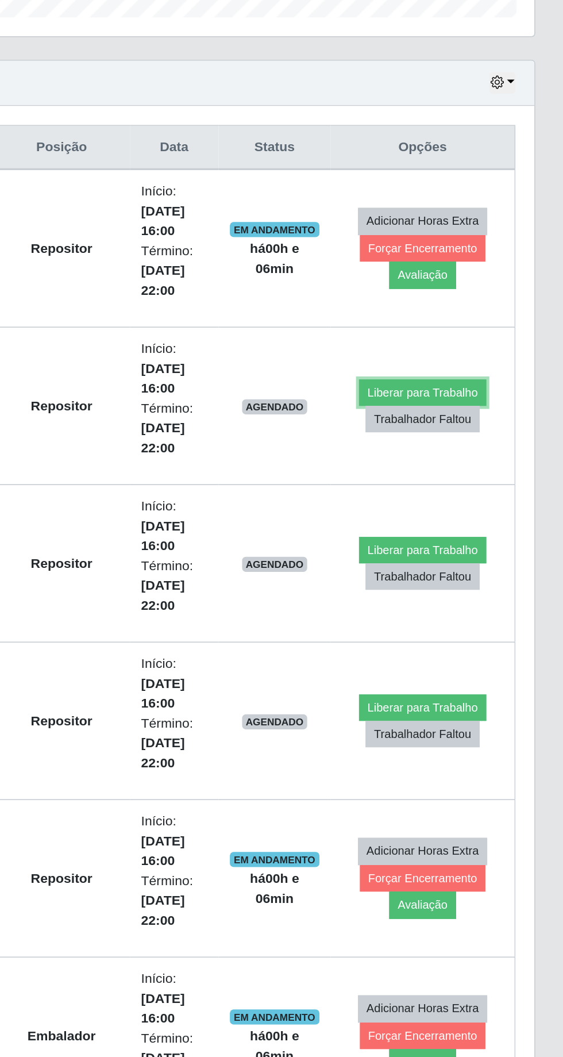
click at [472, 425] on button "Liberar para Trabalho" at bounding box center [478, 429] width 78 height 16
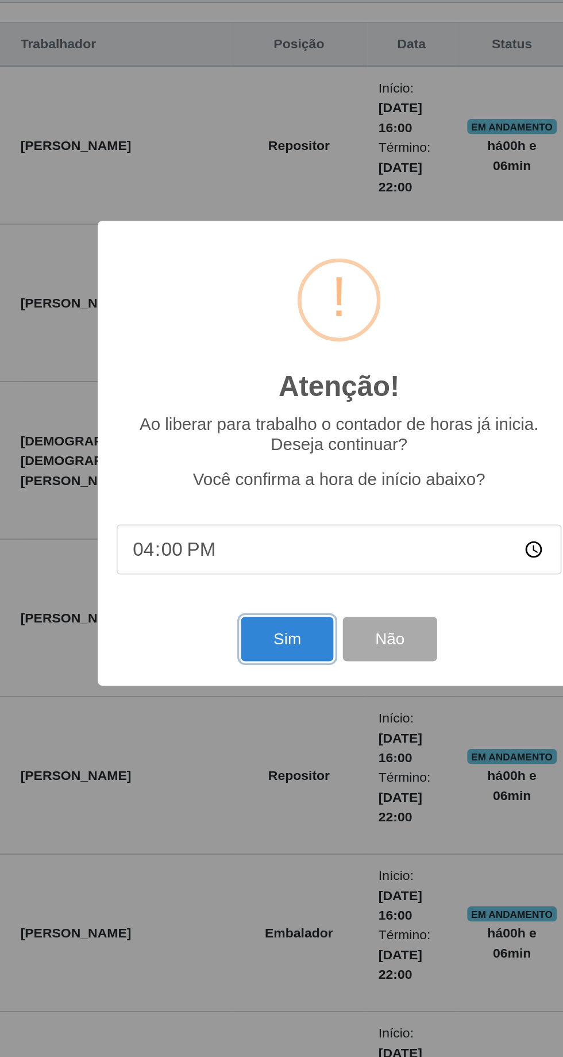
click at [257, 655] on button "Sim" at bounding box center [250, 641] width 56 height 27
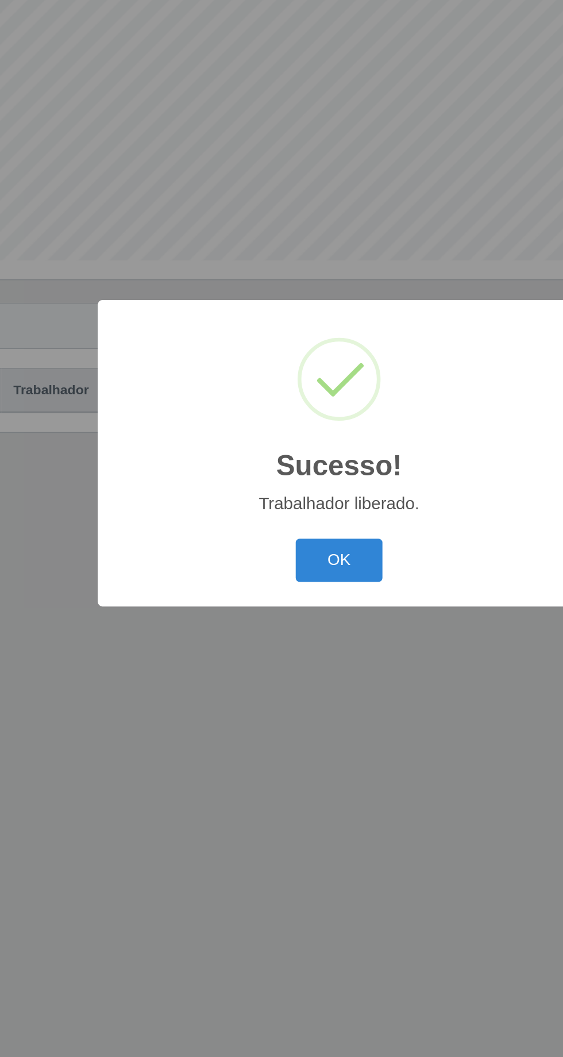
scroll to position [0, 0]
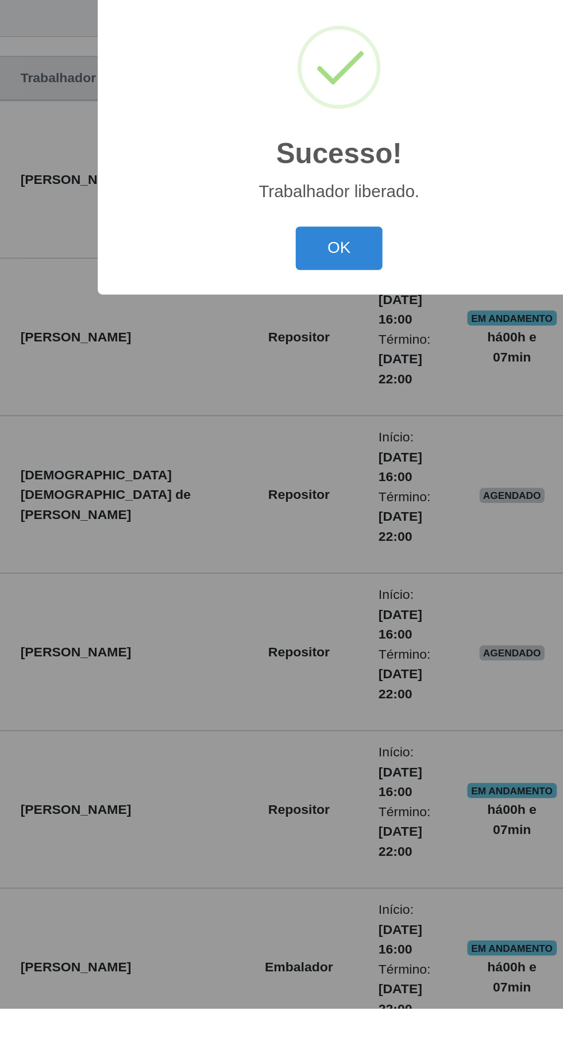
click at [285, 608] on button "OK" at bounding box center [281, 594] width 53 height 27
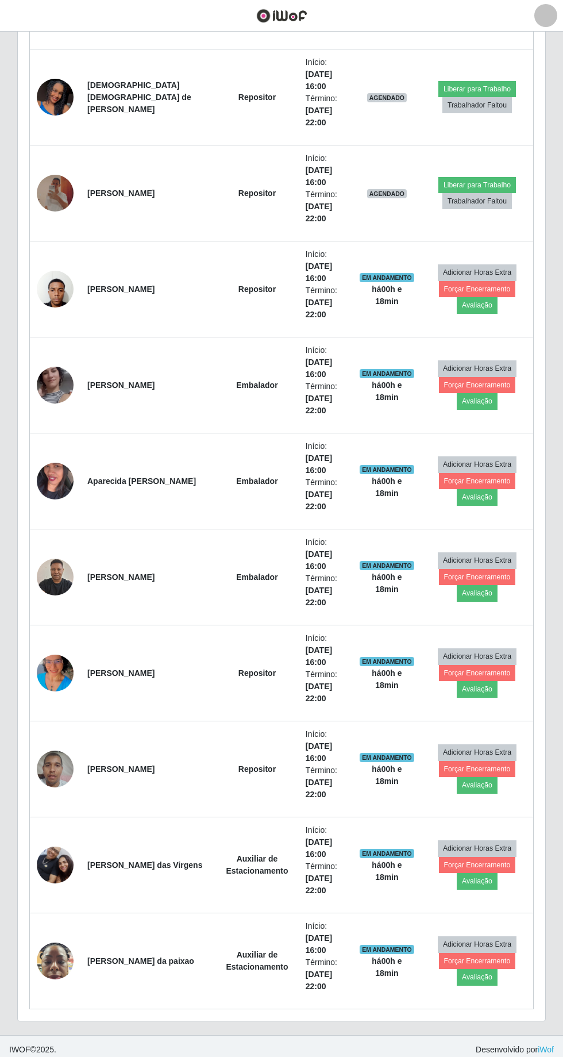
scroll to position [644, 0]
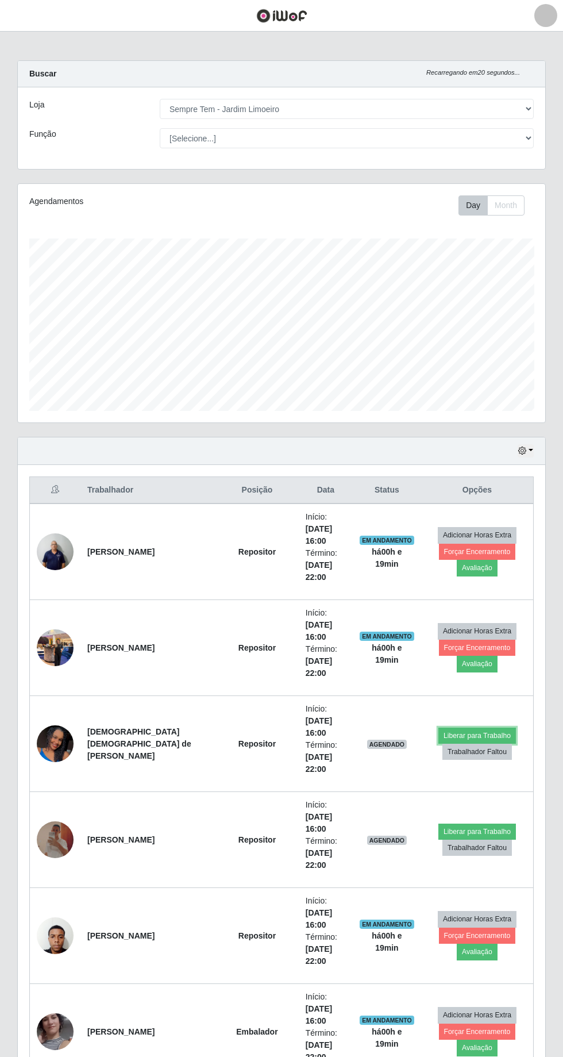
click at [468, 735] on button "Liberar para Trabalho" at bounding box center [478, 736] width 78 height 16
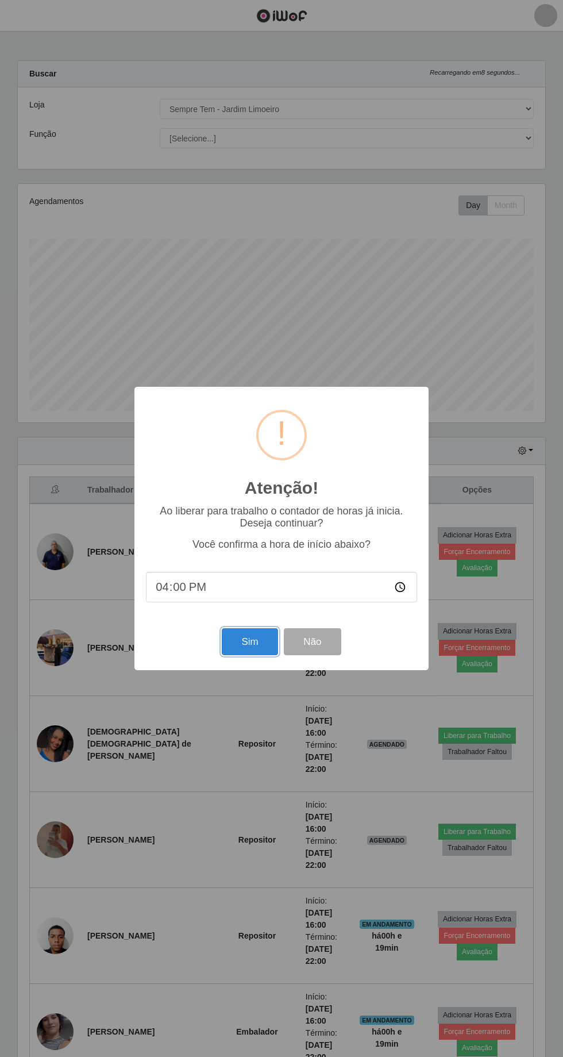
click at [247, 642] on button "Sim" at bounding box center [250, 641] width 56 height 27
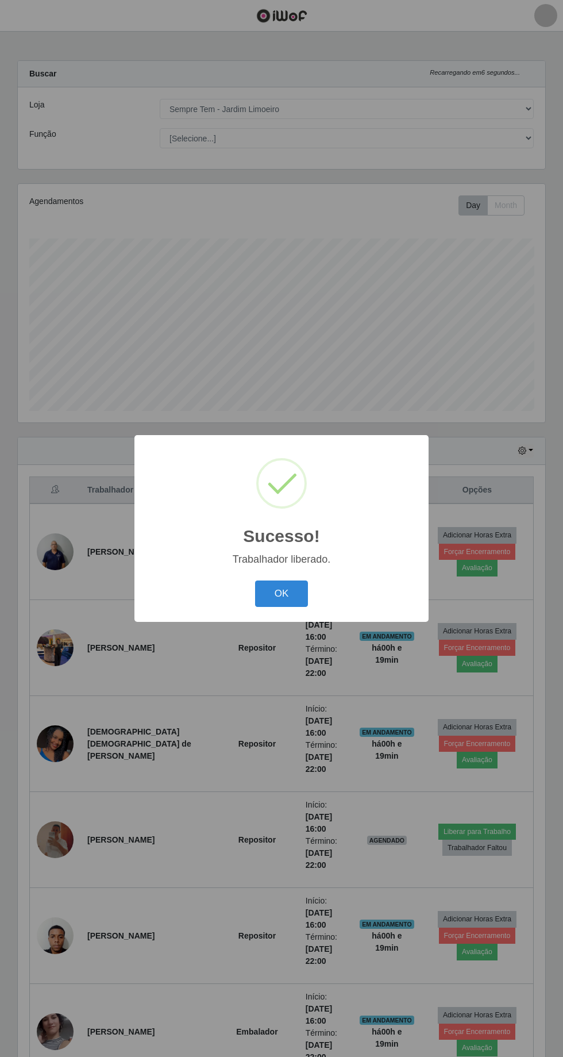
click at [281, 593] on button "OK" at bounding box center [281, 594] width 53 height 27
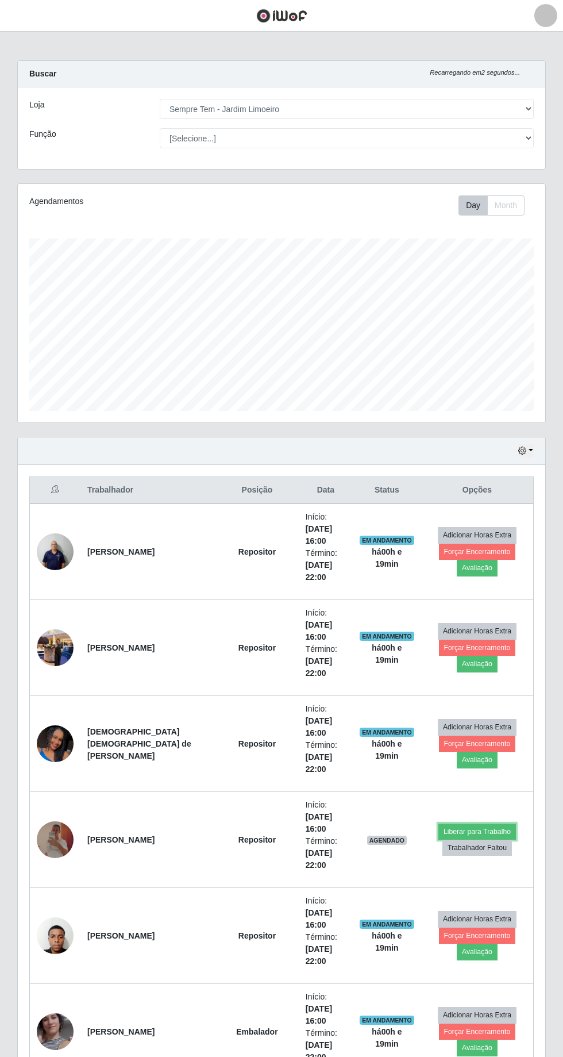
click at [460, 824] on button "Liberar para Trabalho" at bounding box center [478, 832] width 78 height 16
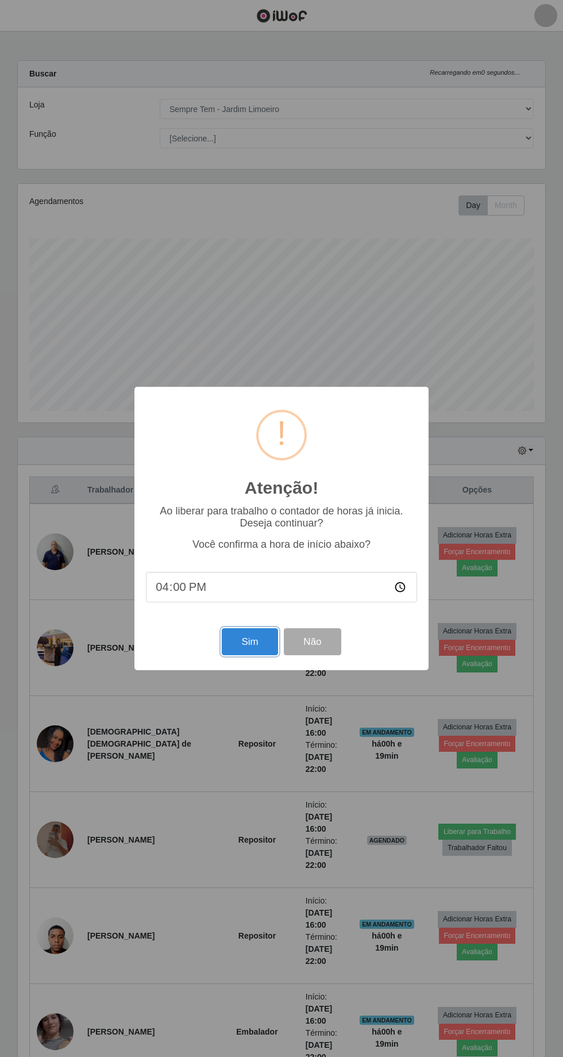
click at [237, 633] on button "Sim" at bounding box center [250, 641] width 56 height 27
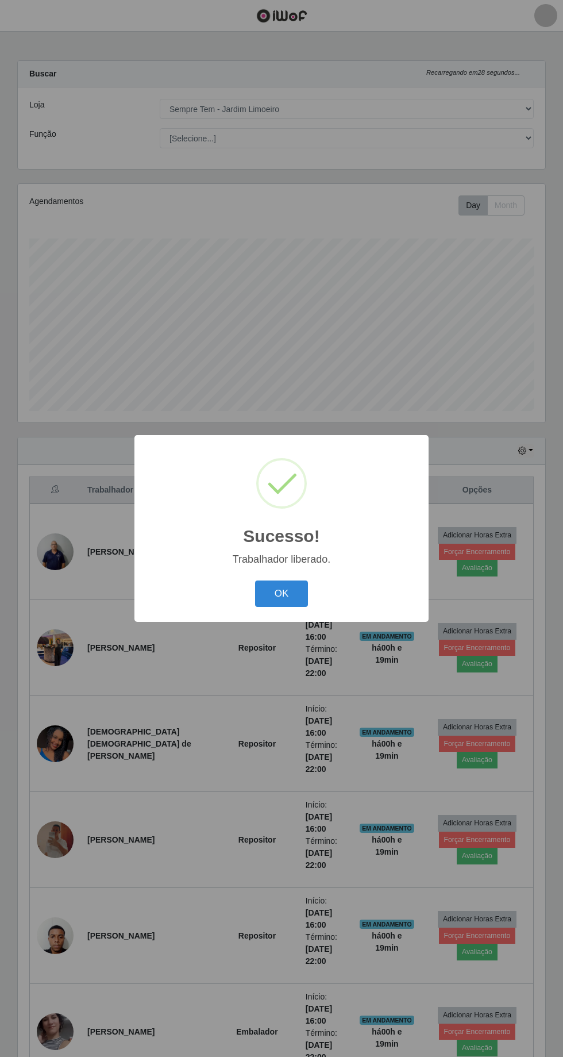
click at [284, 587] on button "OK" at bounding box center [281, 594] width 53 height 27
